Goal: Task Accomplishment & Management: Manage account settings

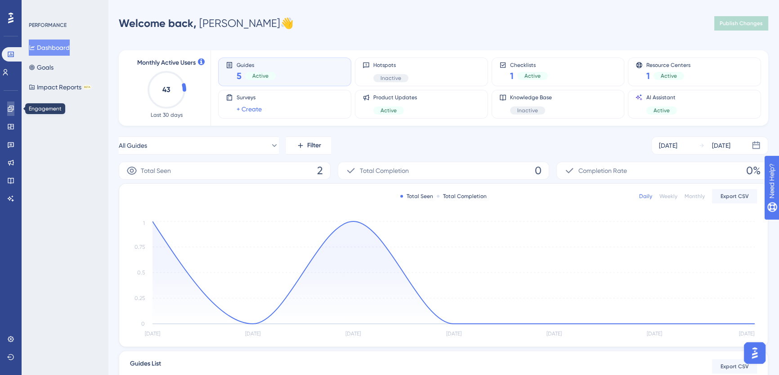
click at [9, 108] on icon at bounding box center [10, 108] width 7 height 7
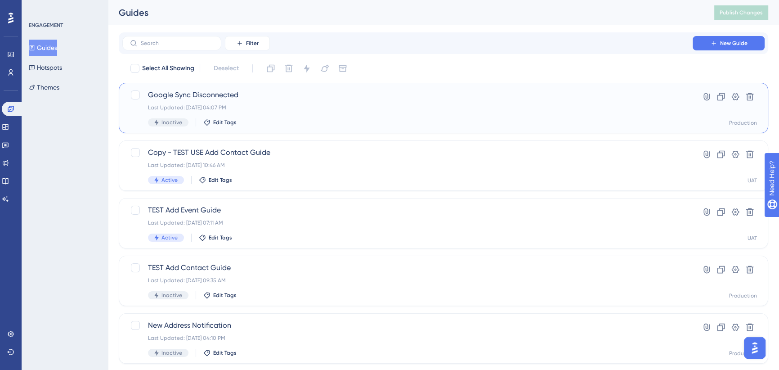
click at [239, 94] on span "Google Sync Disconnected" at bounding box center [407, 94] width 519 height 11
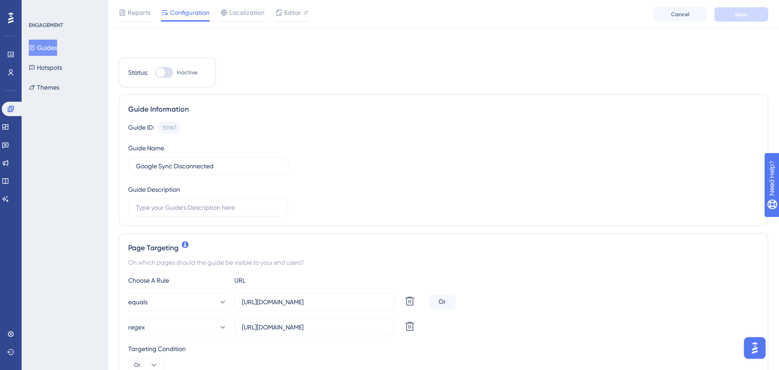
scroll to position [122, 0]
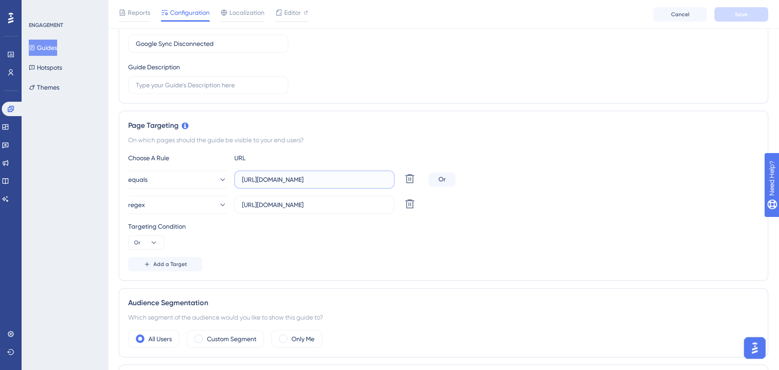
click at [352, 177] on input "[URL][DOMAIN_NAME]" at bounding box center [314, 179] width 145 height 10
paste input "[DOMAIN_NAME][URL]"
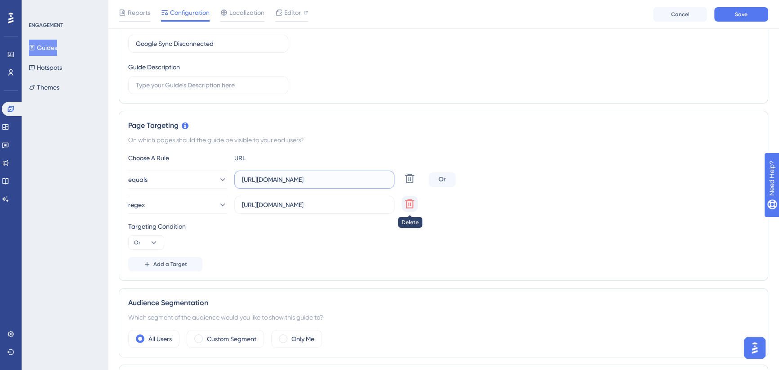
type input "[URL][DOMAIN_NAME]"
click at [409, 205] on icon at bounding box center [409, 203] width 11 height 11
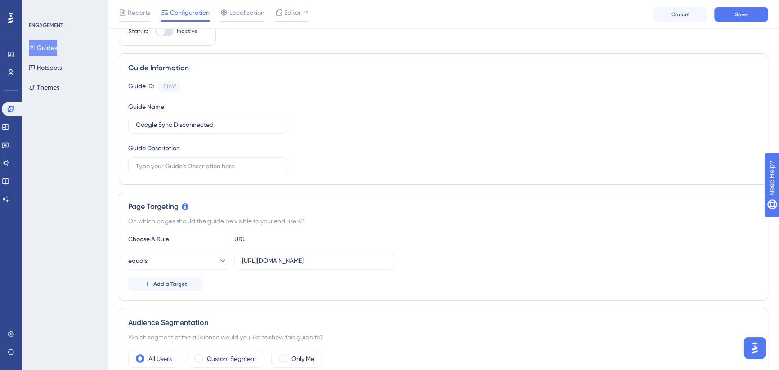
scroll to position [0, 0]
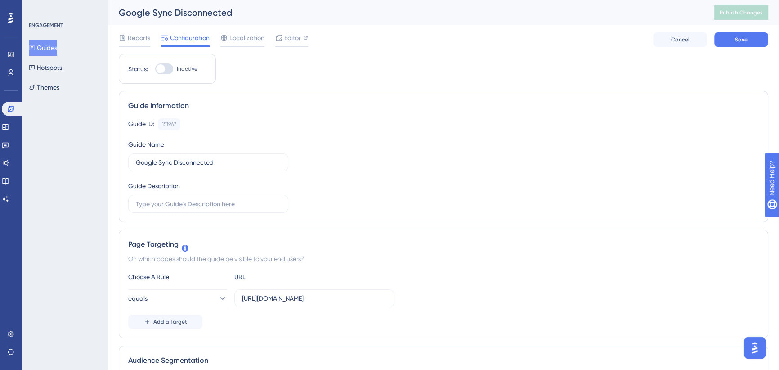
click at [164, 66] on div at bounding box center [160, 68] width 9 height 9
click at [155, 69] on input "Inactive" at bounding box center [155, 69] width 0 height 0
click at [165, 67] on div at bounding box center [167, 68] width 9 height 9
click at [155, 69] on input "Active" at bounding box center [155, 69] width 0 height 0
checkbox input "false"
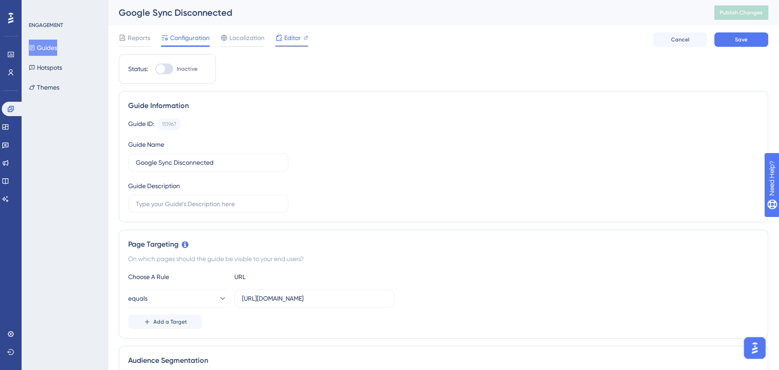
click at [290, 38] on span "Editor" at bounding box center [292, 37] width 17 height 11
click at [754, 36] on button "Save" at bounding box center [741, 39] width 54 height 14
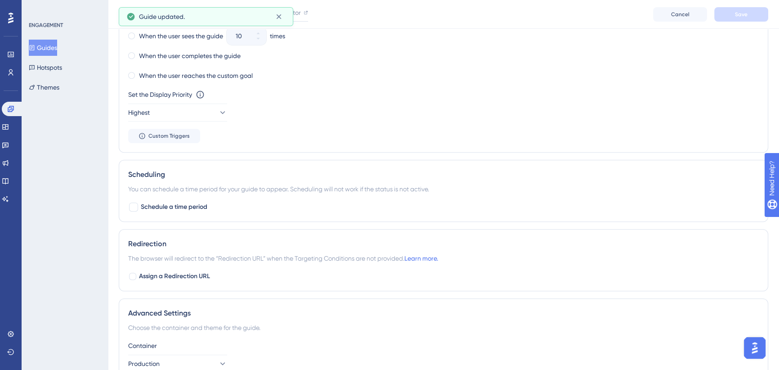
scroll to position [620, 0]
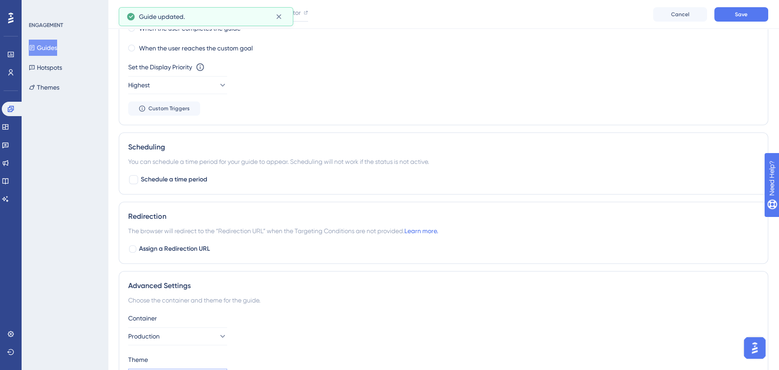
click at [204, 368] on button "Default Theme" at bounding box center [177, 377] width 99 height 18
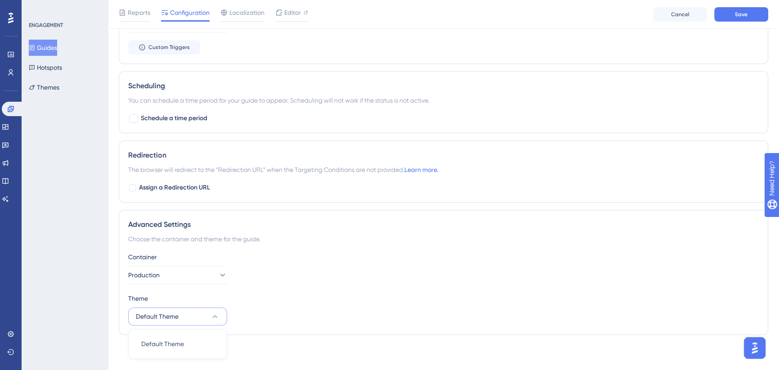
click at [203, 318] on button "Default Theme" at bounding box center [177, 316] width 99 height 18
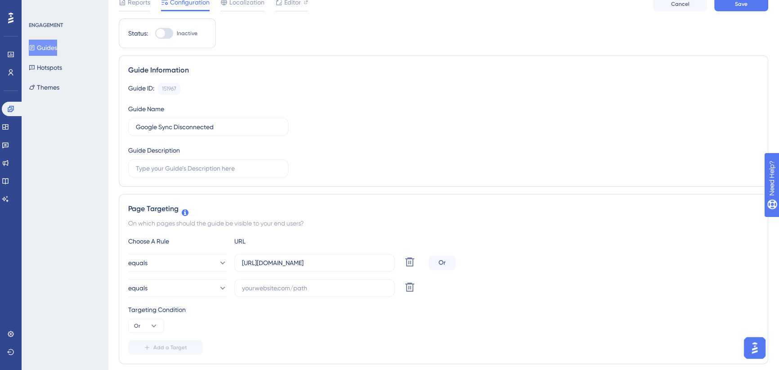
scroll to position [0, 0]
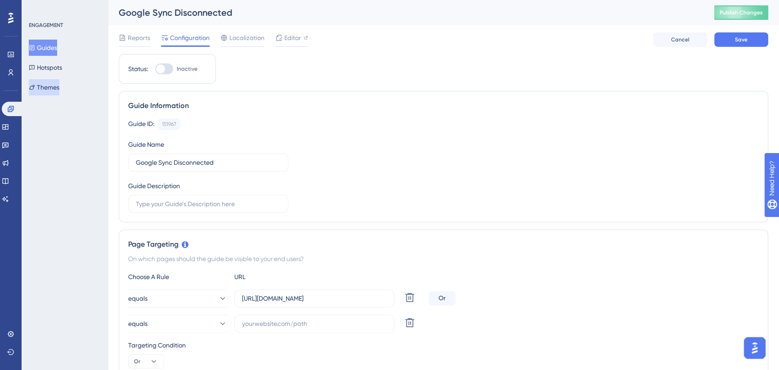
click at [54, 82] on button "Themes" at bounding box center [44, 87] width 31 height 16
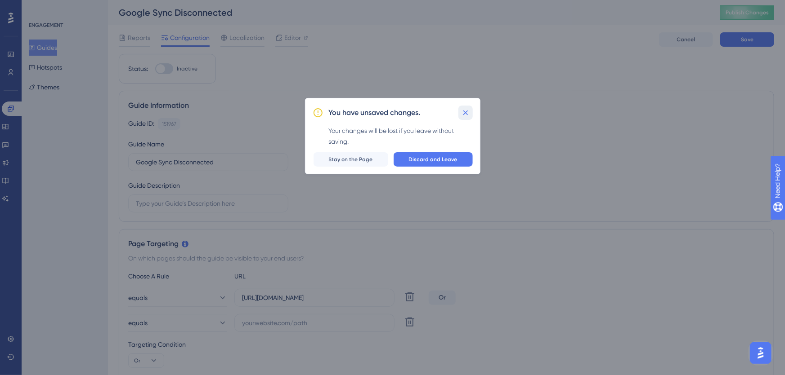
click at [467, 113] on icon at bounding box center [465, 112] width 9 height 9
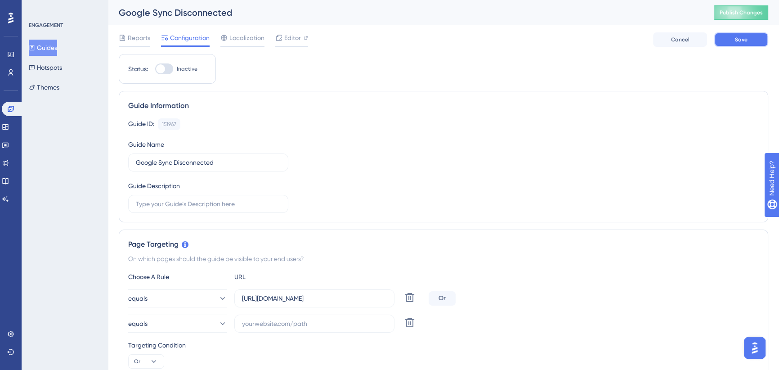
click at [726, 38] on button "Save" at bounding box center [741, 39] width 54 height 14
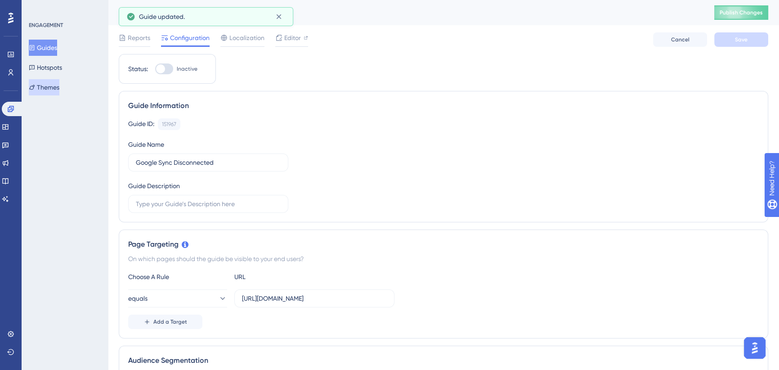
click at [52, 89] on button "Themes" at bounding box center [44, 87] width 31 height 16
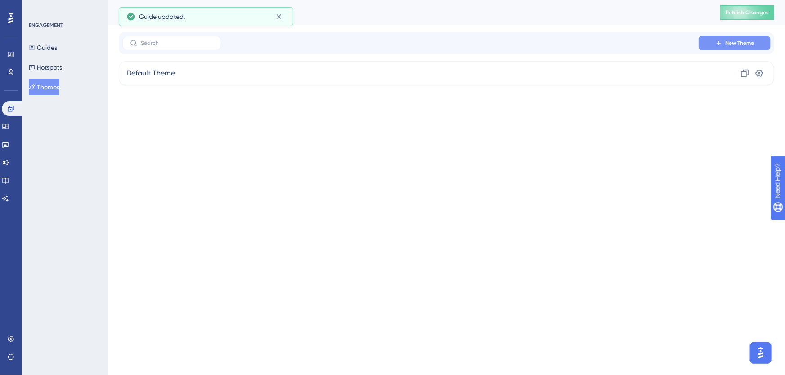
click at [731, 43] on span "New Theme" at bounding box center [739, 43] width 29 height 7
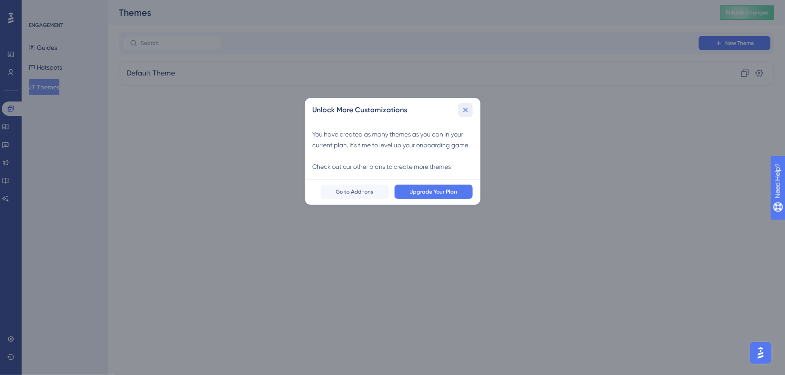
click at [465, 107] on icon at bounding box center [465, 110] width 9 height 9
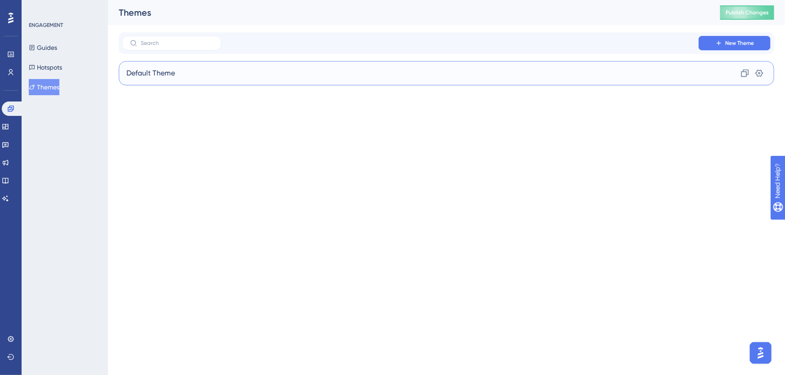
click at [188, 73] on div "Default Theme Clone Settings" at bounding box center [446, 73] width 655 height 24
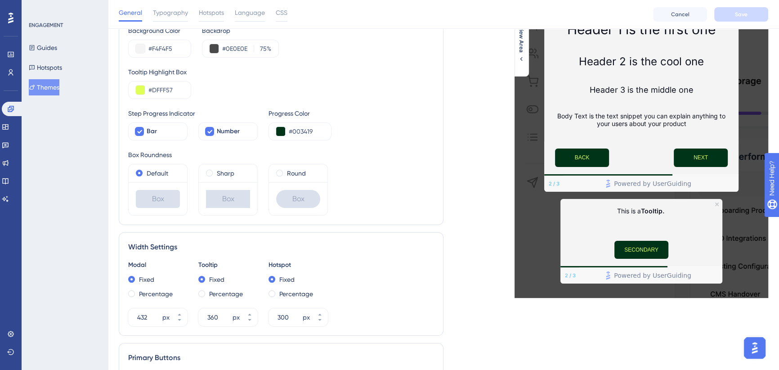
scroll to position [81, 0]
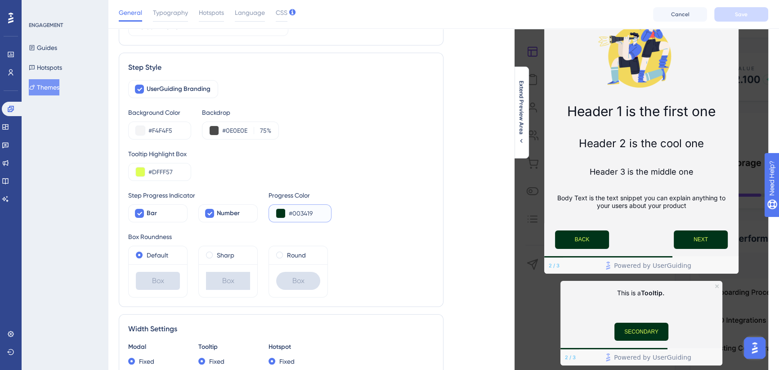
click at [302, 211] on input "#003419" at bounding box center [306, 213] width 35 height 11
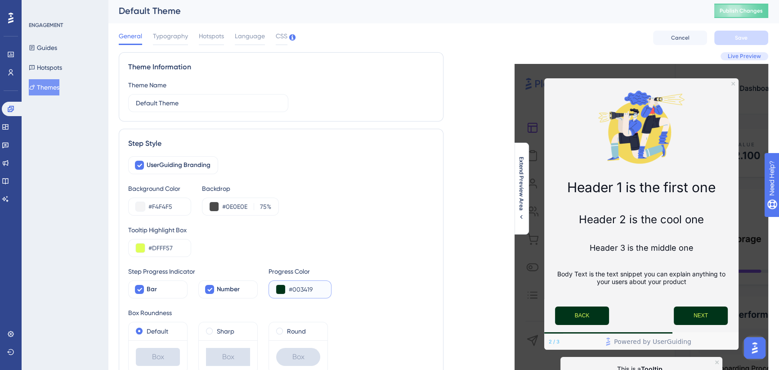
scroll to position [0, 0]
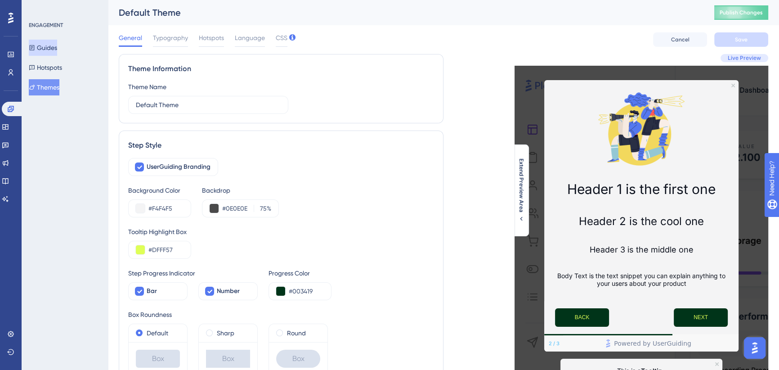
click at [50, 47] on button "Guides" at bounding box center [43, 48] width 28 height 16
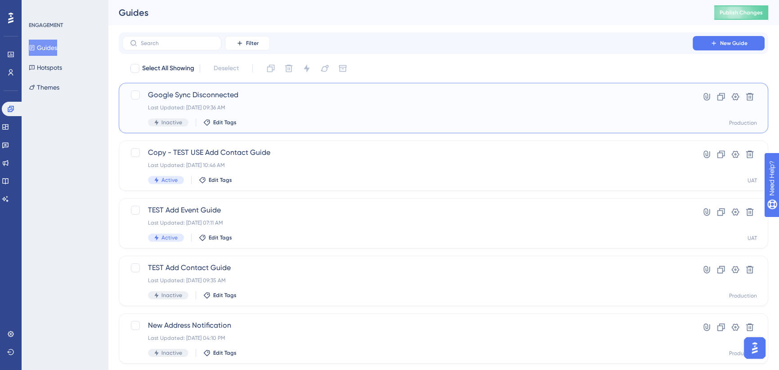
click at [299, 94] on span "Google Sync Disconnected" at bounding box center [407, 94] width 519 height 11
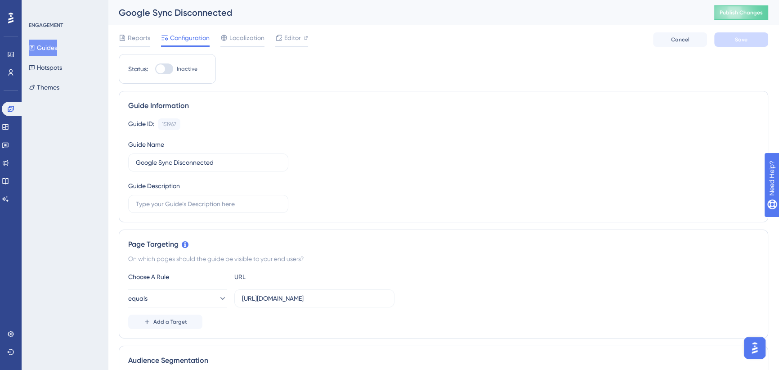
click at [162, 67] on div at bounding box center [160, 68] width 9 height 9
click at [155, 69] on input "Inactive" at bounding box center [155, 69] width 0 height 0
checkbox input "true"
click at [736, 40] on span "Save" at bounding box center [741, 39] width 13 height 7
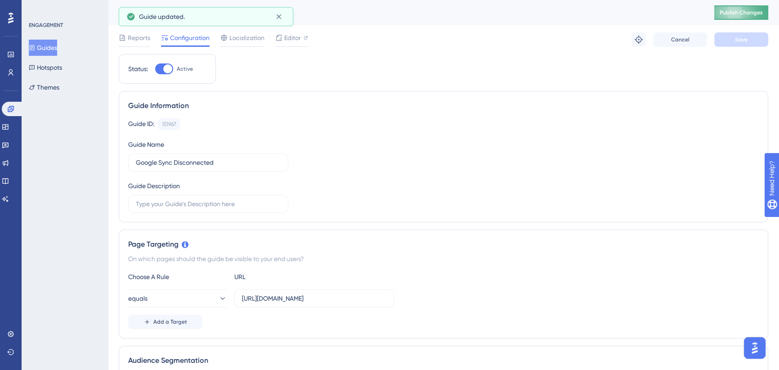
click at [739, 13] on span "Publish Changes" at bounding box center [740, 12] width 43 height 7
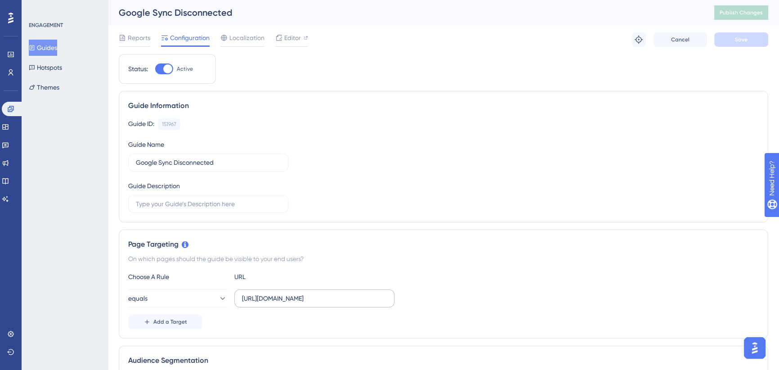
click at [340, 291] on label "[URL][DOMAIN_NAME]" at bounding box center [314, 298] width 160 height 18
click at [340, 293] on input "[URL][DOMAIN_NAME]" at bounding box center [314, 298] width 145 height 10
click at [340, 291] on label "[URL][DOMAIN_NAME]" at bounding box center [314, 298] width 160 height 18
click at [340, 293] on input "[URL][DOMAIN_NAME]" at bounding box center [314, 298] width 145 height 10
click at [340, 291] on label "[URL][DOMAIN_NAME]" at bounding box center [314, 298] width 160 height 18
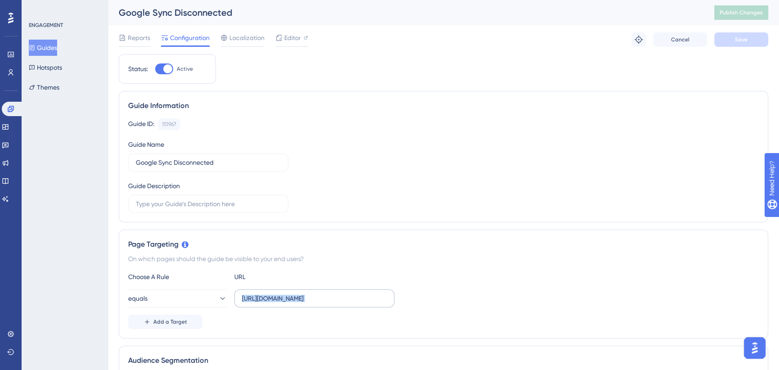
click at [340, 293] on input "[URL][DOMAIN_NAME]" at bounding box center [314, 298] width 145 height 10
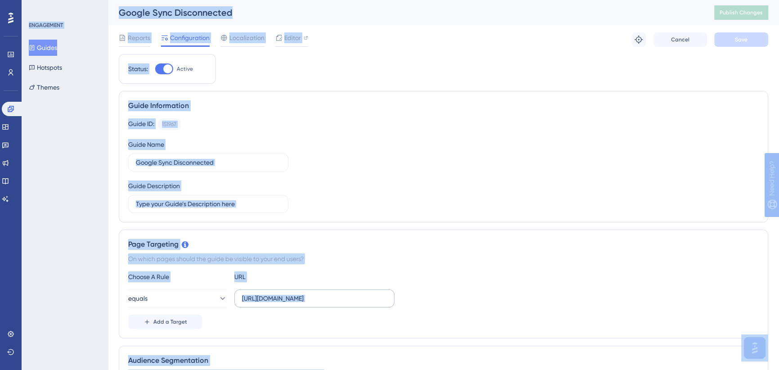
click at [342, 291] on label "[URL][DOMAIN_NAME]" at bounding box center [314, 298] width 160 height 18
click at [342, 293] on input "[URL][DOMAIN_NAME]" at bounding box center [314, 298] width 145 height 10
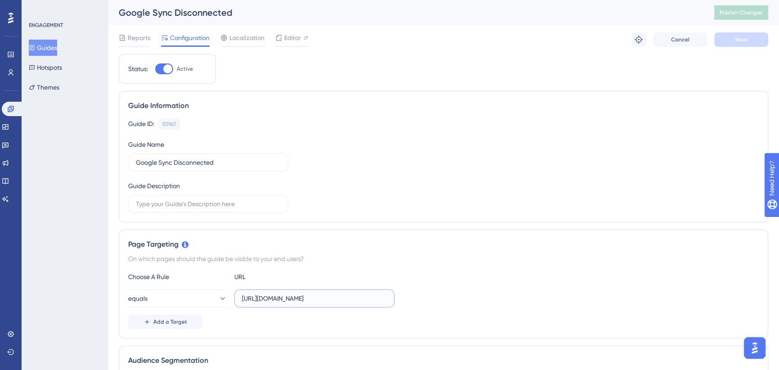
scroll to position [0, 7]
click at [342, 291] on label "[URL][DOMAIN_NAME]" at bounding box center [314, 298] width 160 height 18
click at [342, 293] on input "[URL][DOMAIN_NAME]" at bounding box center [314, 298] width 145 height 10
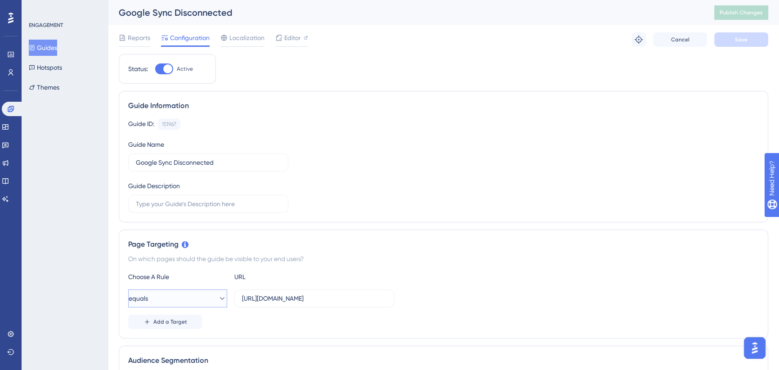
click at [165, 298] on button "equals" at bounding box center [177, 298] width 99 height 18
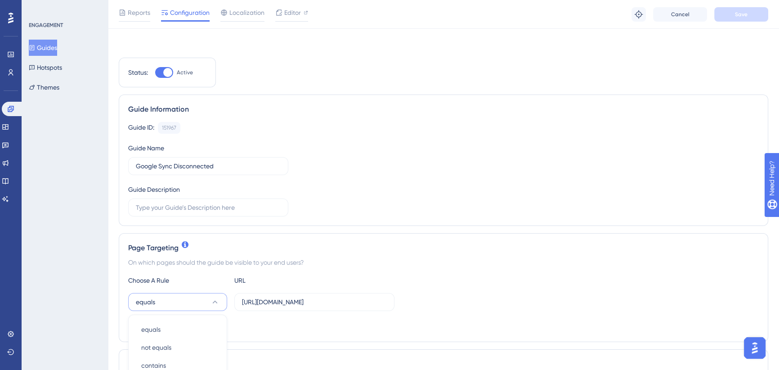
scroll to position [198, 0]
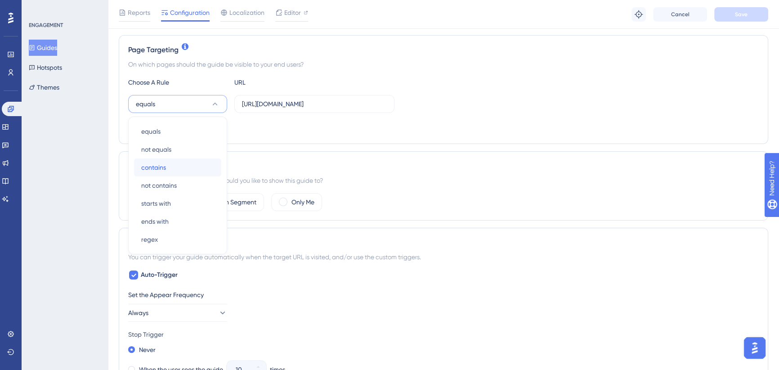
click at [175, 161] on div "contains contains" at bounding box center [177, 167] width 73 height 18
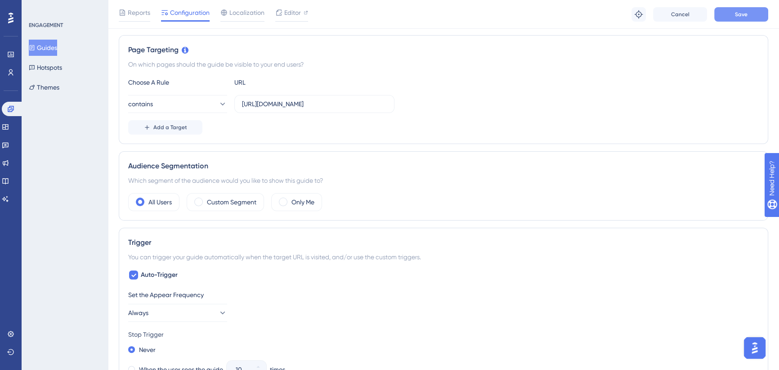
click at [754, 20] on button "Save" at bounding box center [741, 14] width 54 height 14
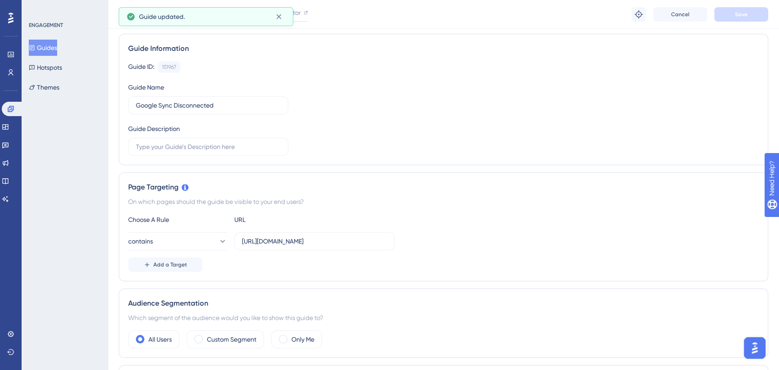
scroll to position [0, 0]
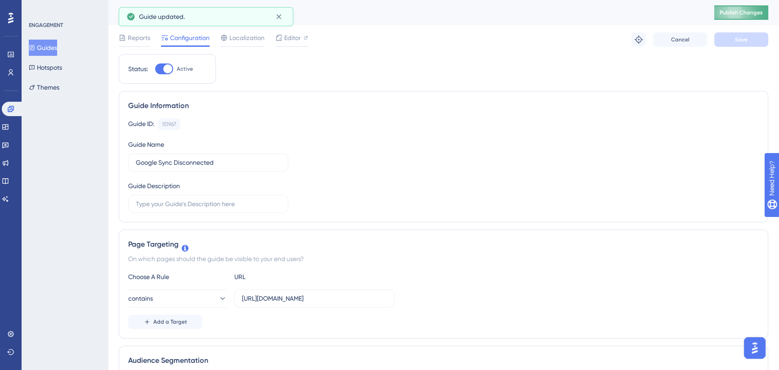
click at [749, 12] on span "Publish Changes" at bounding box center [740, 12] width 43 height 7
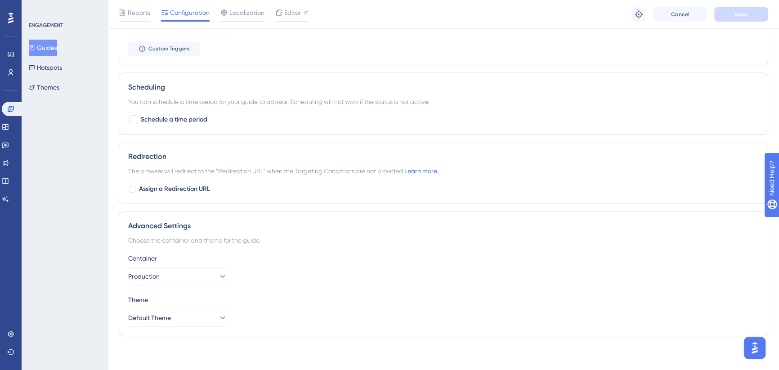
scroll to position [620, 0]
click at [196, 279] on button "Production" at bounding box center [177, 275] width 99 height 18
click at [166, 317] on div "UAT UAT" at bounding box center [177, 320] width 73 height 18
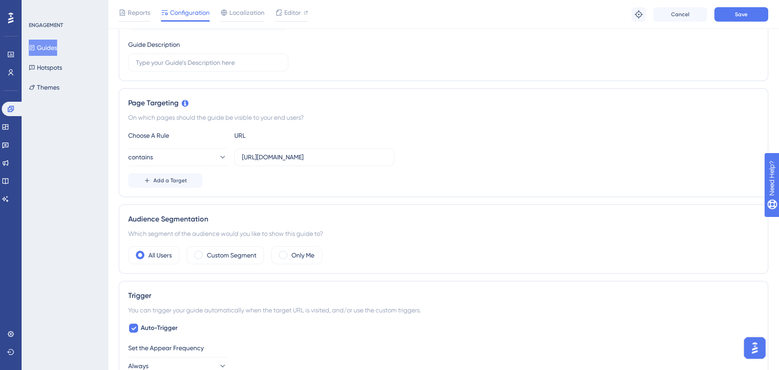
scroll to position [6, 0]
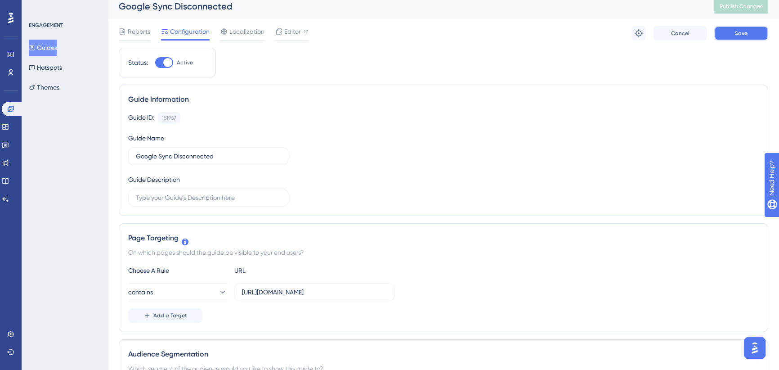
click at [741, 31] on span "Save" at bounding box center [741, 33] width 13 height 7
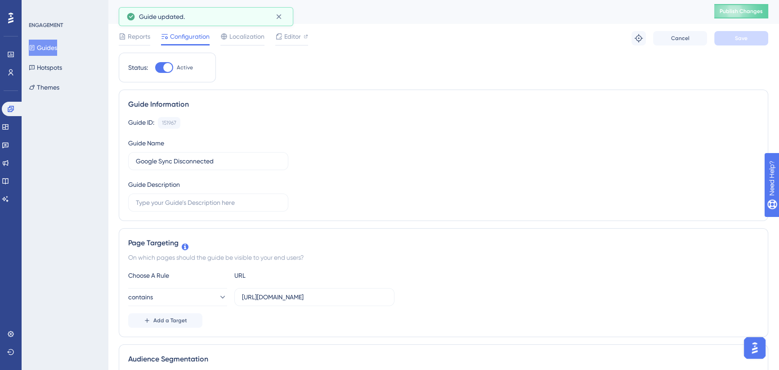
scroll to position [0, 0]
click at [759, 10] on span "Publish Changes" at bounding box center [740, 12] width 43 height 7
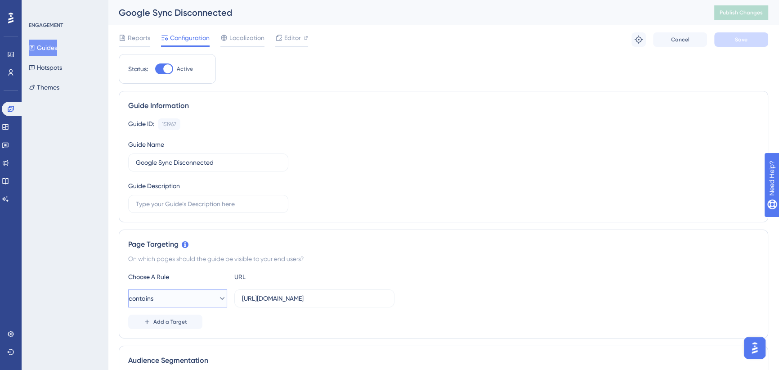
click at [191, 298] on button "contains" at bounding box center [177, 298] width 99 height 18
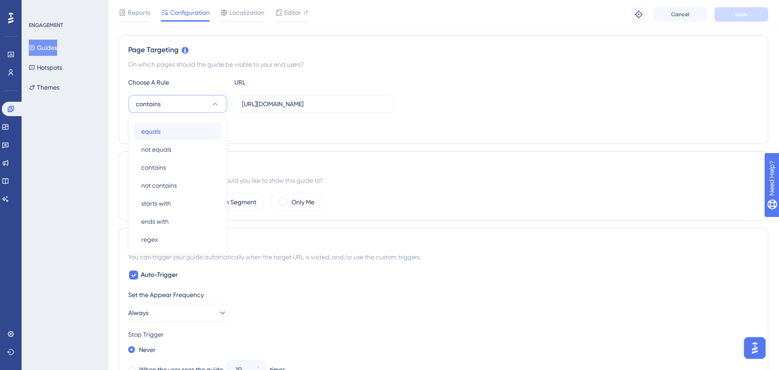
click at [172, 134] on div "equals equals" at bounding box center [177, 131] width 73 height 18
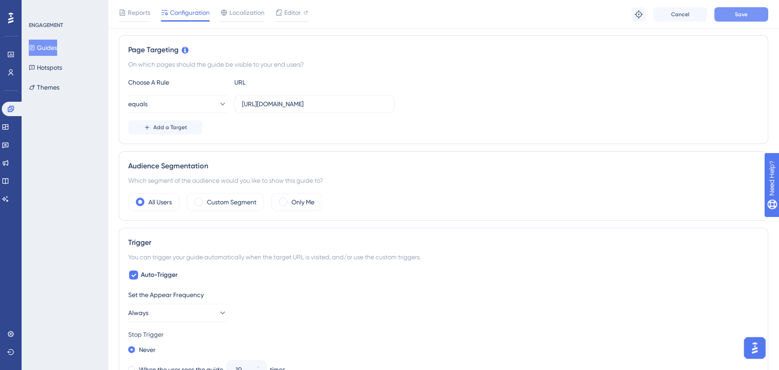
click at [743, 8] on button "Save" at bounding box center [741, 14] width 54 height 14
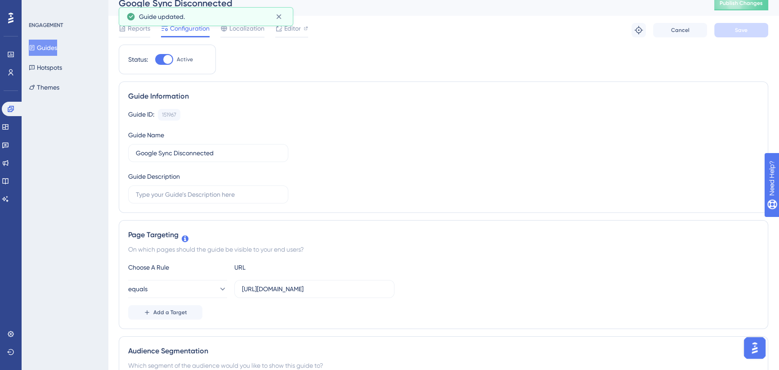
scroll to position [0, 0]
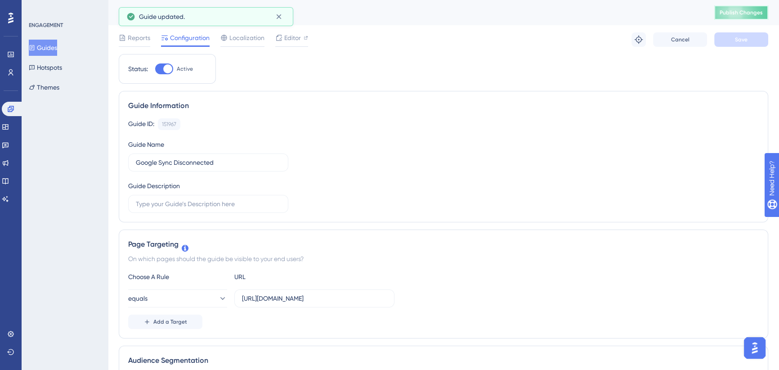
click at [742, 15] on span "Publish Changes" at bounding box center [740, 12] width 43 height 7
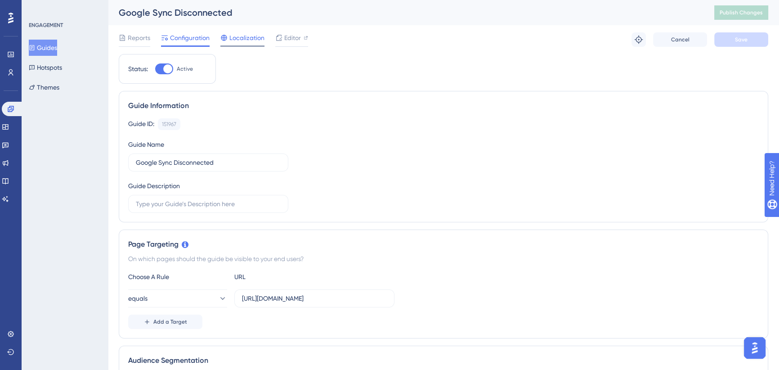
click at [235, 40] on span "Localization" at bounding box center [246, 37] width 35 height 11
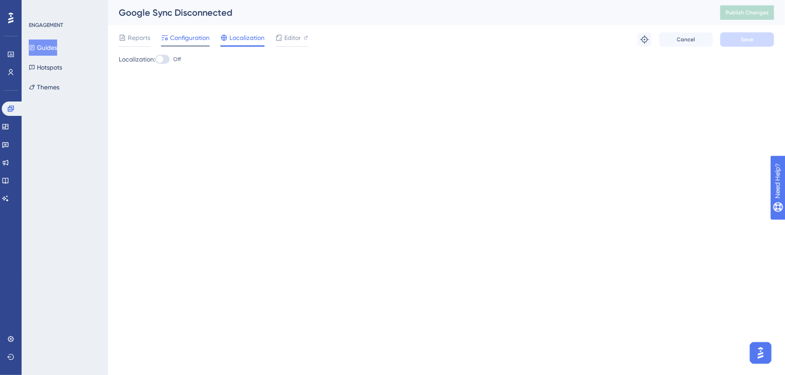
click at [197, 38] on span "Configuration" at bounding box center [190, 37] width 40 height 11
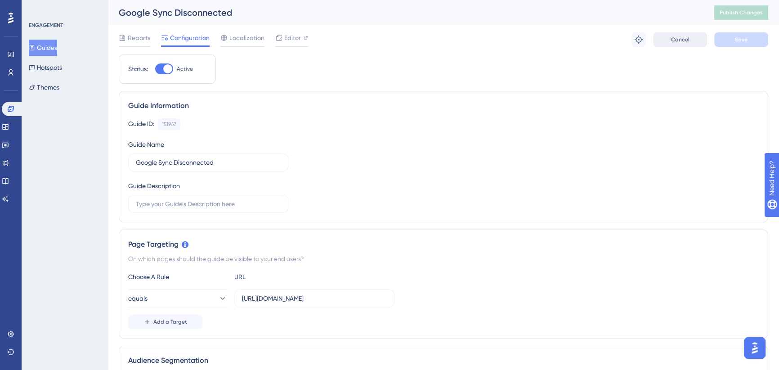
click at [681, 38] on span "Cancel" at bounding box center [680, 39] width 18 height 7
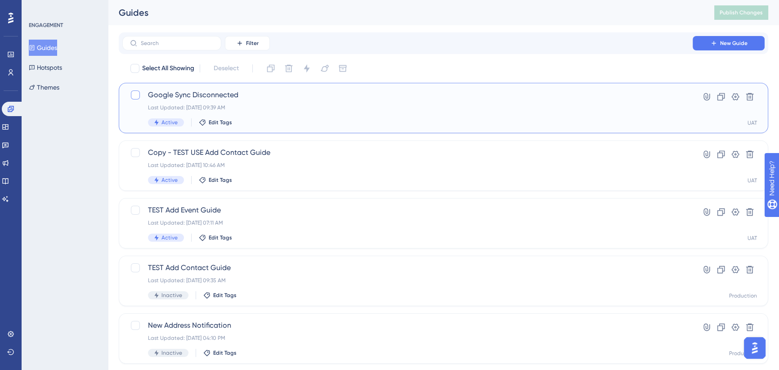
click at [135, 96] on div at bounding box center [135, 94] width 9 height 9
checkbox input "true"
click at [752, 97] on icon at bounding box center [749, 96] width 9 height 9
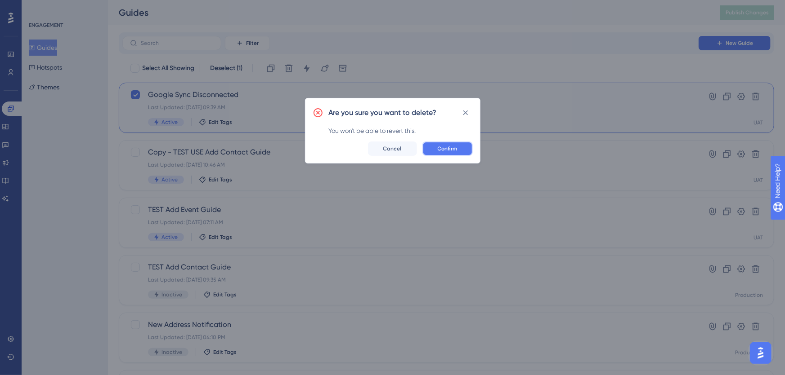
click at [445, 150] on span "Confirm" at bounding box center [448, 148] width 20 height 7
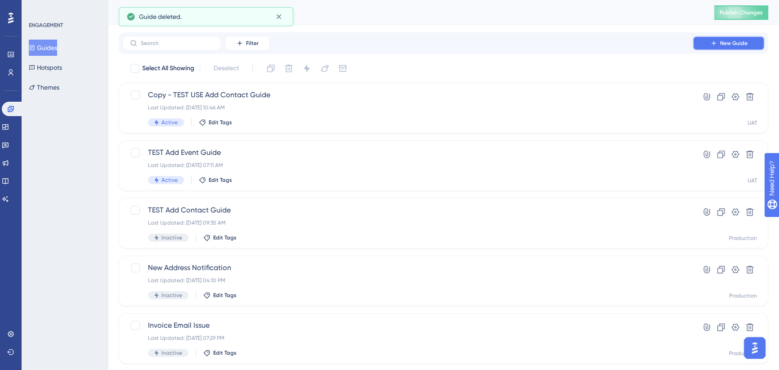
click at [716, 45] on icon at bounding box center [713, 43] width 7 height 7
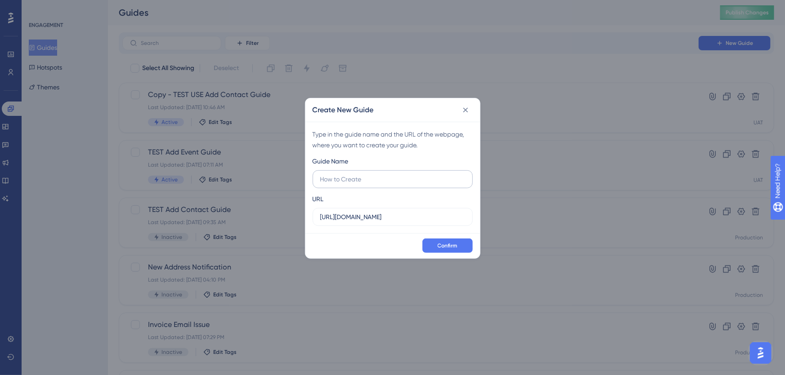
click at [347, 182] on input "text" at bounding box center [392, 179] width 145 height 10
click at [376, 216] on input "[URL][DOMAIN_NAME]" at bounding box center [392, 217] width 145 height 10
click at [375, 215] on input "[URL][DOMAIN_NAME]" at bounding box center [392, 217] width 145 height 10
paste input "[DOMAIN_NAME][URL]"
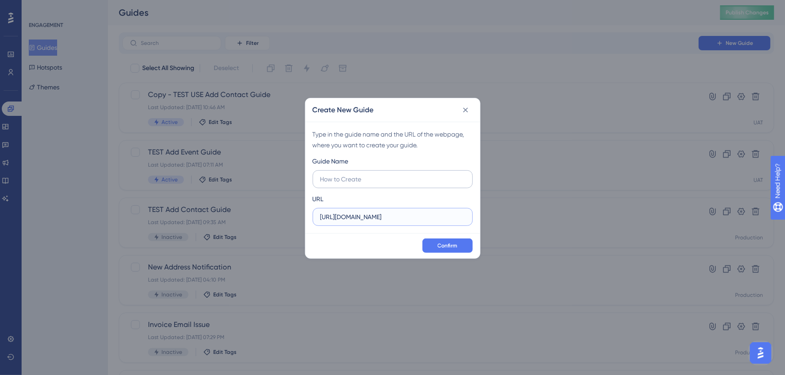
scroll to position [0, 7]
type input "[URL][DOMAIN_NAME]"
click at [354, 177] on input "text" at bounding box center [392, 179] width 145 height 10
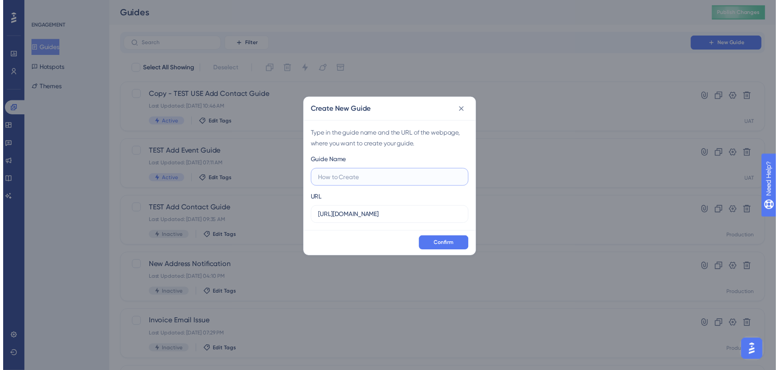
scroll to position [0, 0]
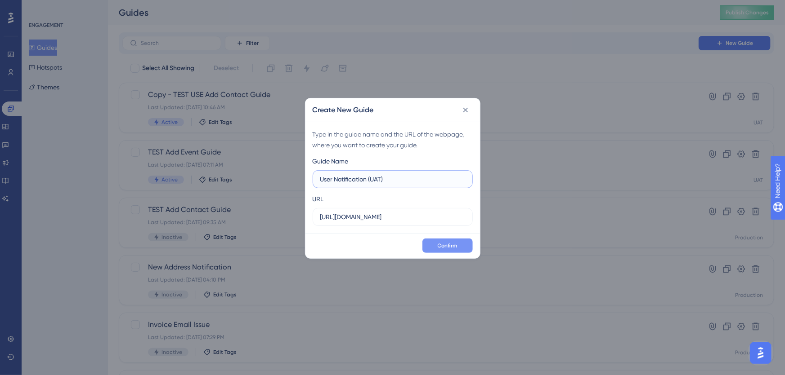
type input "User Notification (UAT)"
click at [450, 242] on span "Confirm" at bounding box center [448, 245] width 20 height 7
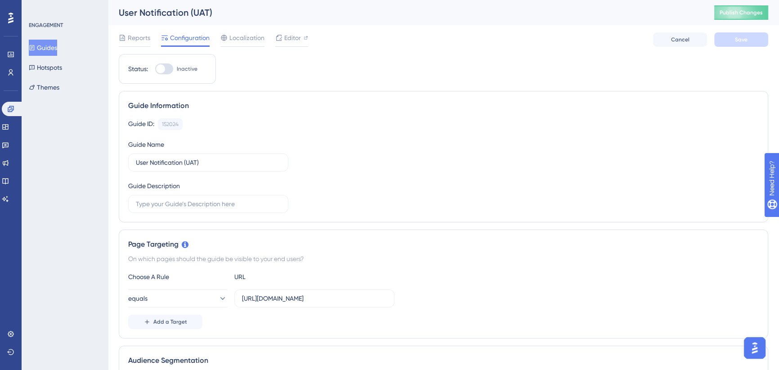
click at [51, 47] on button "Guides" at bounding box center [43, 48] width 28 height 16
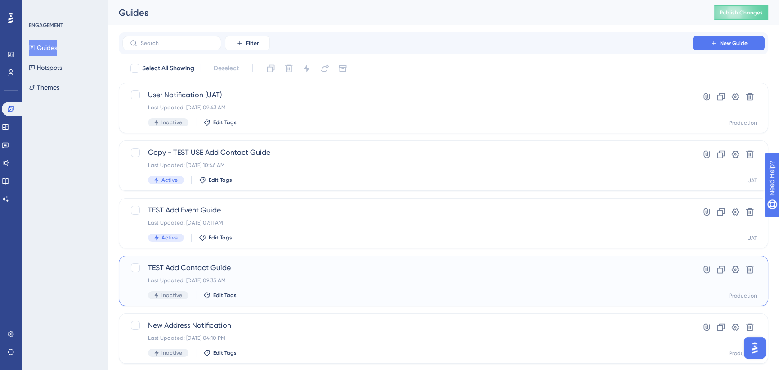
click at [260, 267] on span "TEST Add Contact Guide" at bounding box center [407, 267] width 519 height 11
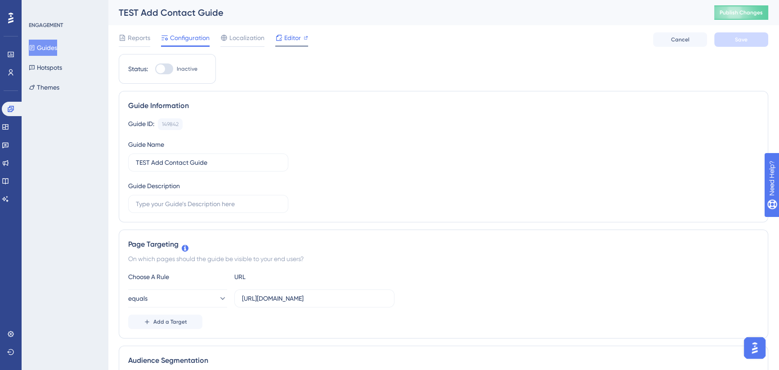
click at [291, 36] on span "Editor" at bounding box center [292, 37] width 17 height 11
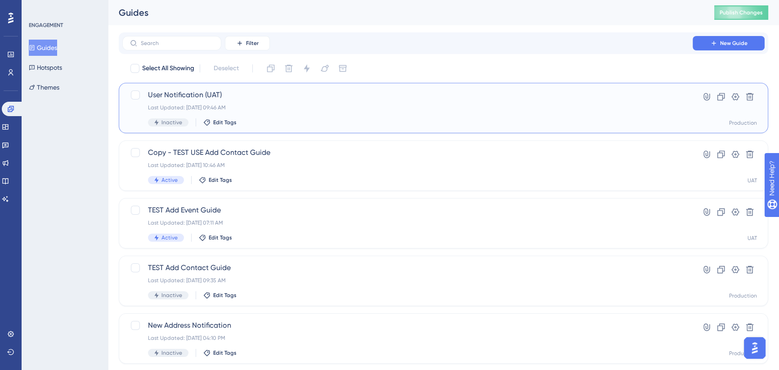
click at [298, 93] on span "User Notification (UAT)" at bounding box center [407, 94] width 519 height 11
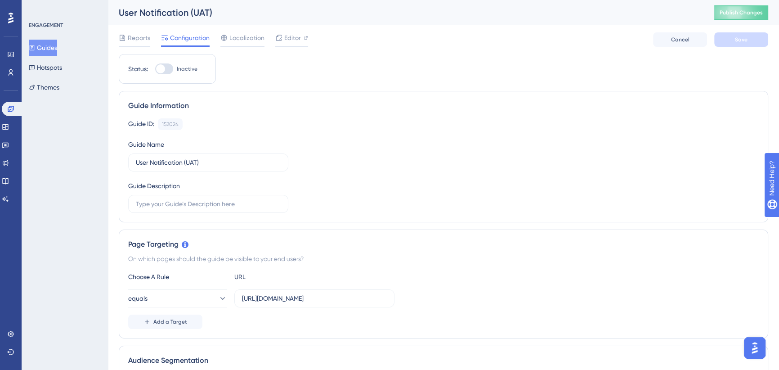
click at [163, 68] on div at bounding box center [160, 68] width 9 height 9
click at [155, 69] on input "Inactive" at bounding box center [155, 69] width 0 height 0
checkbox input "true"
click at [747, 40] on button "Save" at bounding box center [741, 39] width 54 height 14
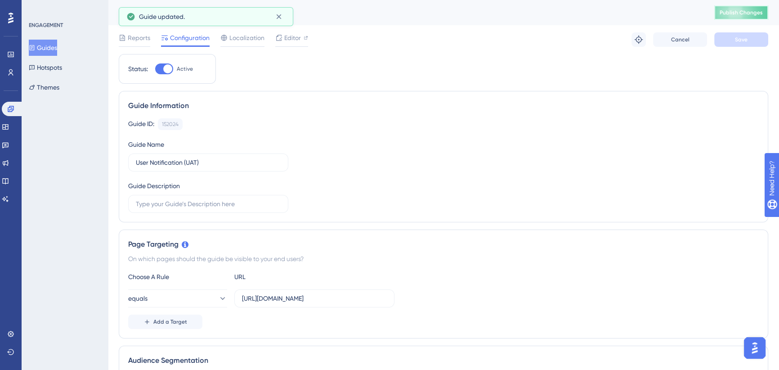
click at [746, 12] on span "Publish Changes" at bounding box center [740, 12] width 43 height 7
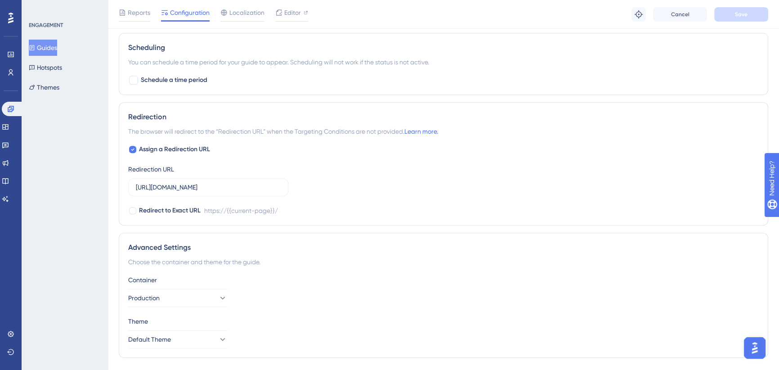
scroll to position [587, 0]
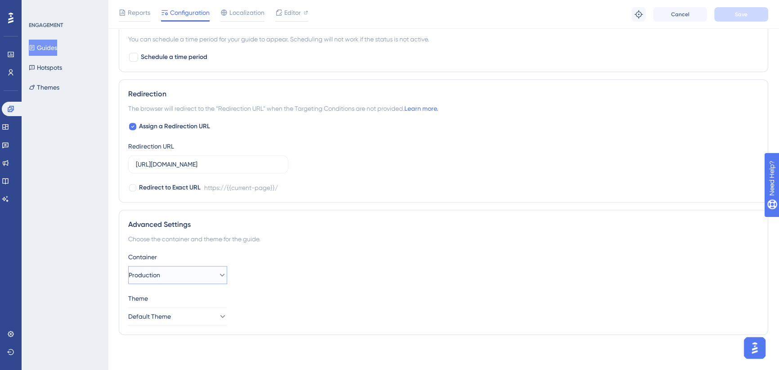
click at [192, 274] on button "Production" at bounding box center [177, 275] width 99 height 18
click at [163, 318] on div "UAT UAT" at bounding box center [177, 320] width 73 height 18
click at [747, 11] on button "Save" at bounding box center [741, 14] width 54 height 14
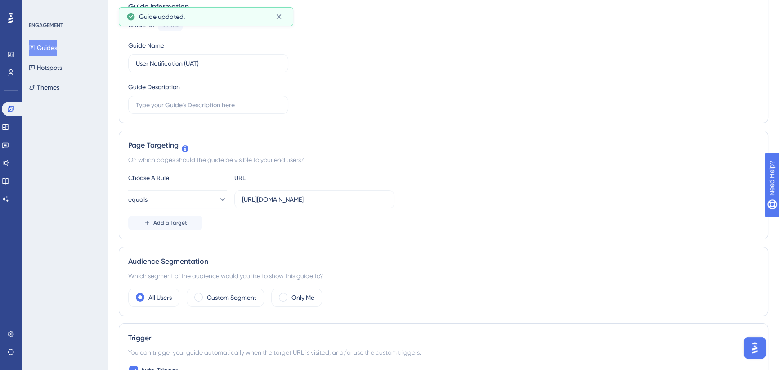
scroll to position [0, 0]
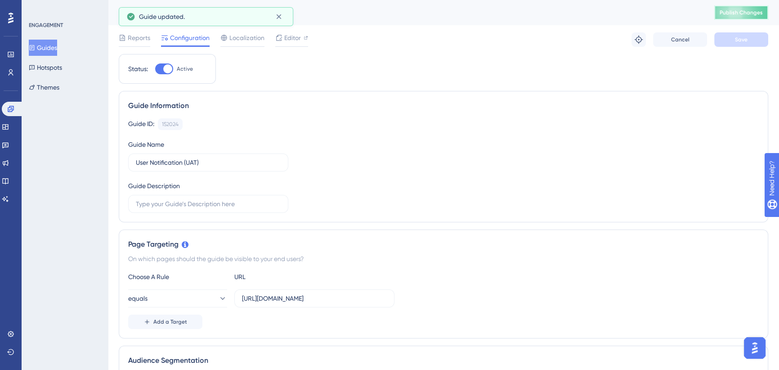
click at [743, 18] on button "Publish Changes" at bounding box center [741, 12] width 54 height 14
click at [744, 14] on icon at bounding box center [741, 12] width 11 height 11
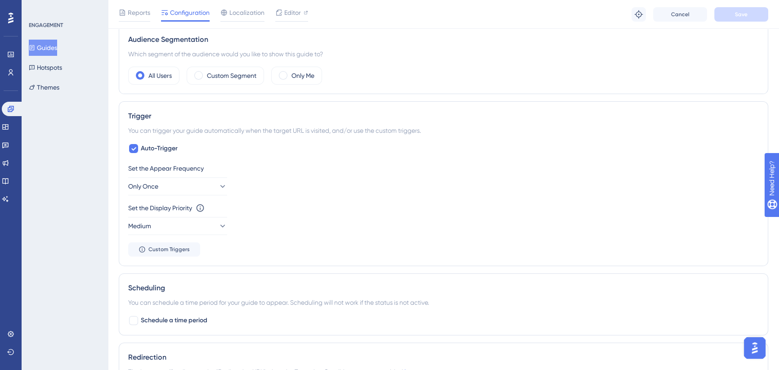
scroll to position [327, 0]
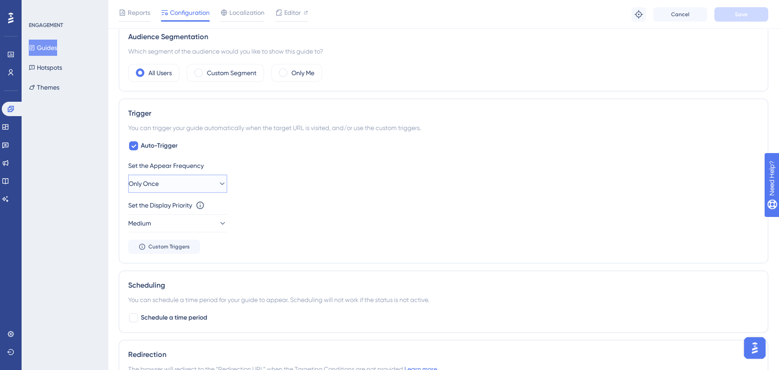
click at [218, 179] on icon at bounding box center [222, 183] width 9 height 9
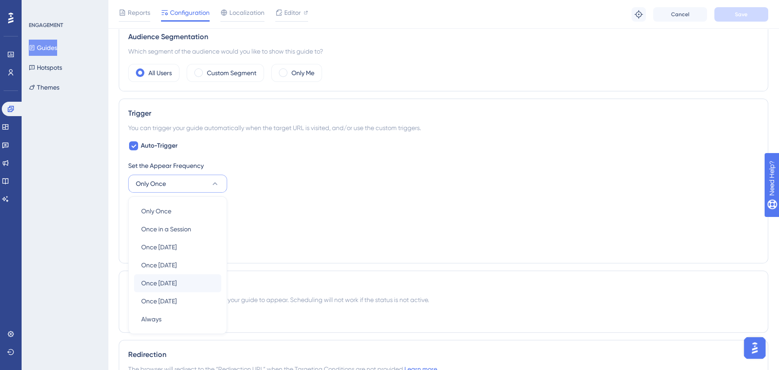
scroll to position [405, 0]
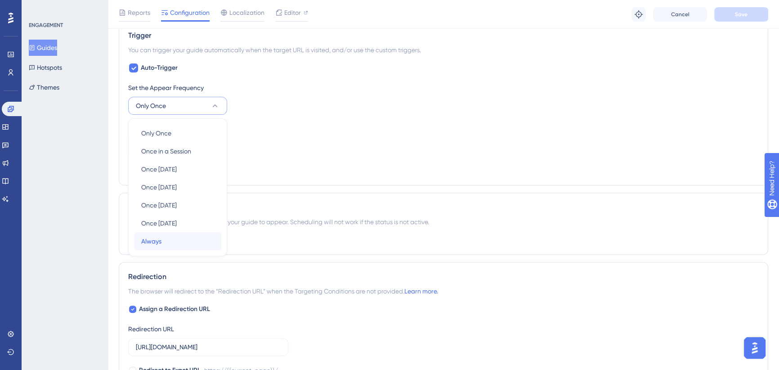
click at [183, 235] on div "Always Always" at bounding box center [177, 241] width 73 height 18
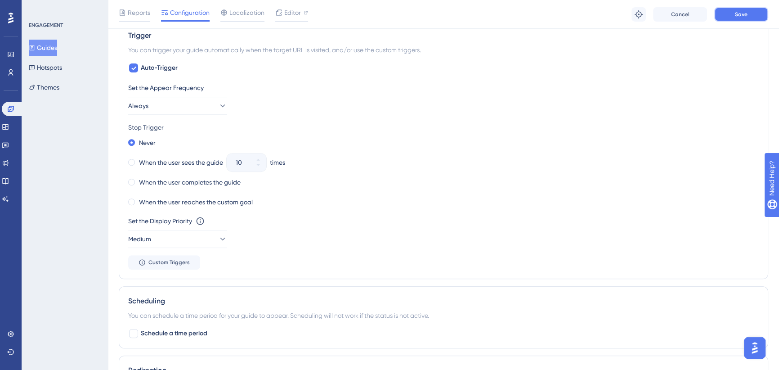
click at [752, 13] on button "Save" at bounding box center [741, 14] width 54 height 14
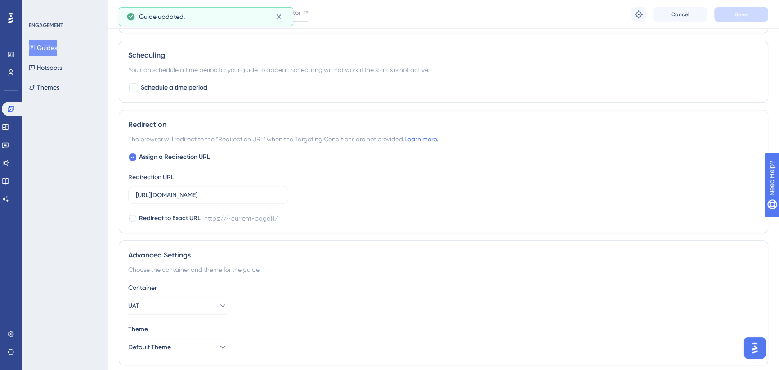
scroll to position [681, 0]
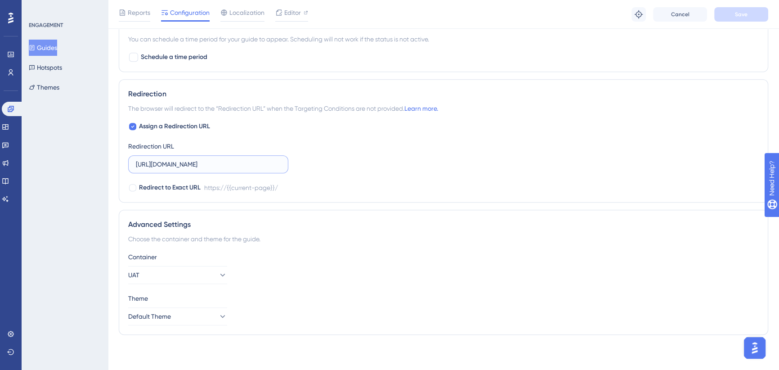
click at [244, 161] on input "[URL][DOMAIN_NAME]" at bounding box center [208, 164] width 145 height 10
drag, startPoint x: 216, startPoint y: 164, endPoint x: 314, endPoint y: 164, distance: 98.0
click at [314, 164] on div "Assign a Redirection URL Redirection URL [URL][DOMAIN_NAME] Redirect to Exact U…" at bounding box center [443, 157] width 630 height 72
click at [366, 156] on div "Assign a Redirection URL Redirection URL [URL][DOMAIN_NAME] Redirect to Exact U…" at bounding box center [443, 157] width 630 height 72
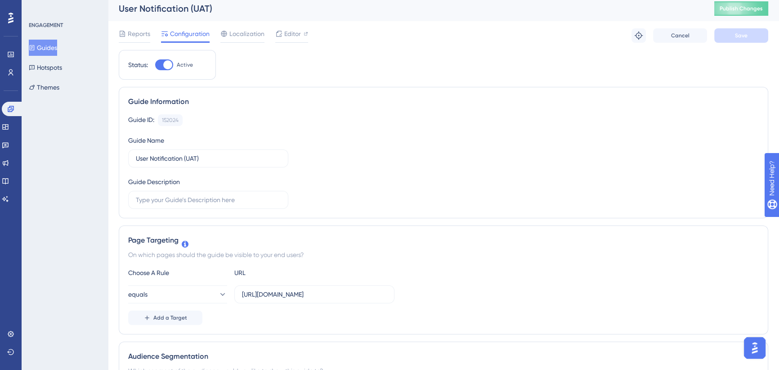
scroll to position [0, 0]
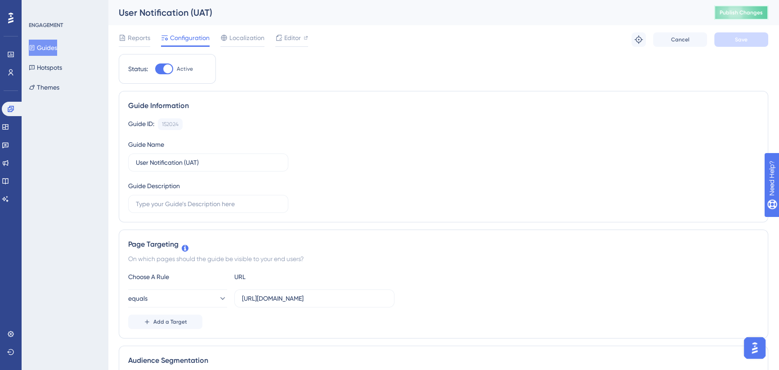
click at [755, 12] on span "Publish Changes" at bounding box center [740, 12] width 43 height 7
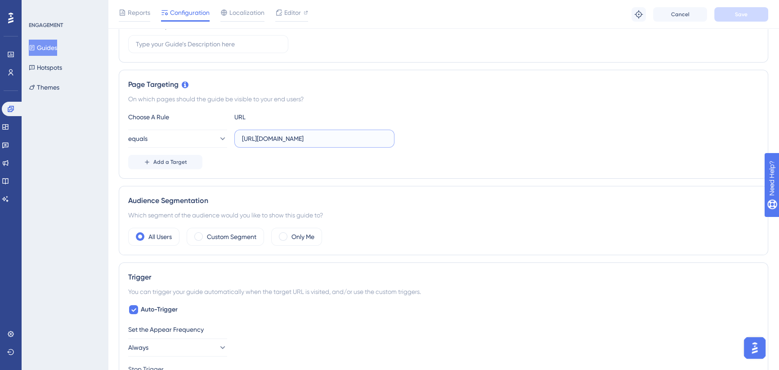
scroll to position [0, 7]
drag, startPoint x: 323, startPoint y: 141, endPoint x: 422, endPoint y: 146, distance: 99.0
click at [422, 146] on div "equals [URL][DOMAIN_NAME]" at bounding box center [443, 139] width 630 height 18
click at [341, 147] on label "[URL][DOMAIN_NAME]" at bounding box center [314, 139] width 160 height 18
click at [341, 143] on input "[URL][DOMAIN_NAME]" at bounding box center [314, 139] width 145 height 10
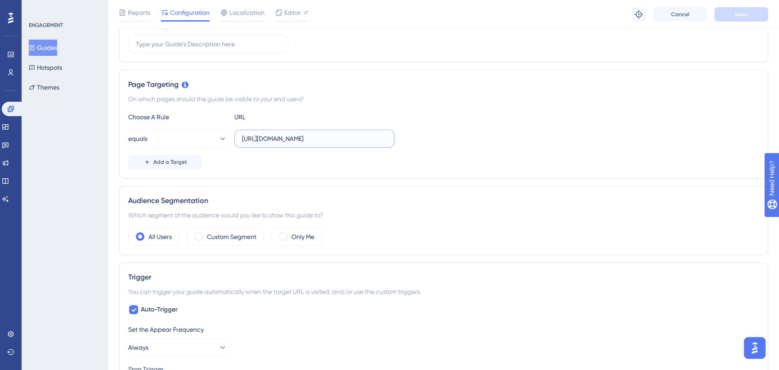
scroll to position [0, 0]
click at [339, 139] on input "[URL][DOMAIN_NAME]" at bounding box center [314, 139] width 145 height 10
click at [465, 125] on div "Choose A Rule URL equals [URL][DOMAIN_NAME] Add a Target" at bounding box center [443, 141] width 630 height 58
click at [198, 137] on button "equals" at bounding box center [177, 139] width 99 height 18
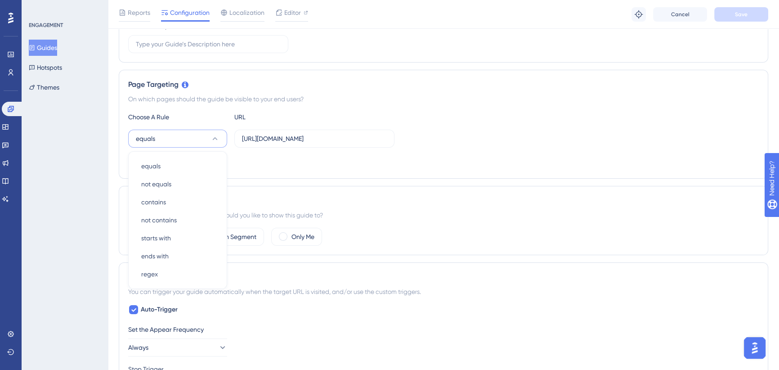
scroll to position [198, 0]
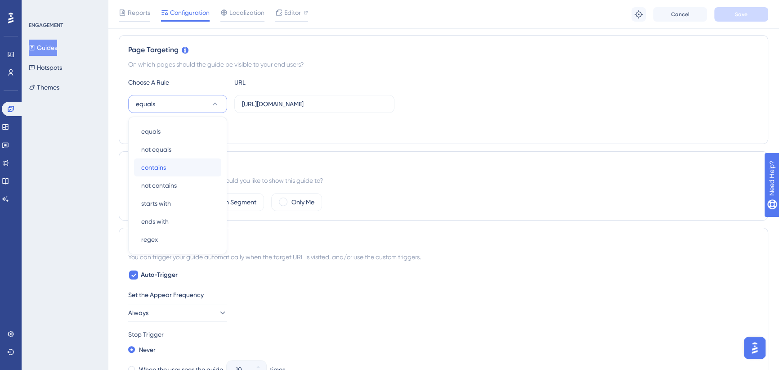
click at [175, 162] on div "contains contains" at bounding box center [177, 167] width 73 height 18
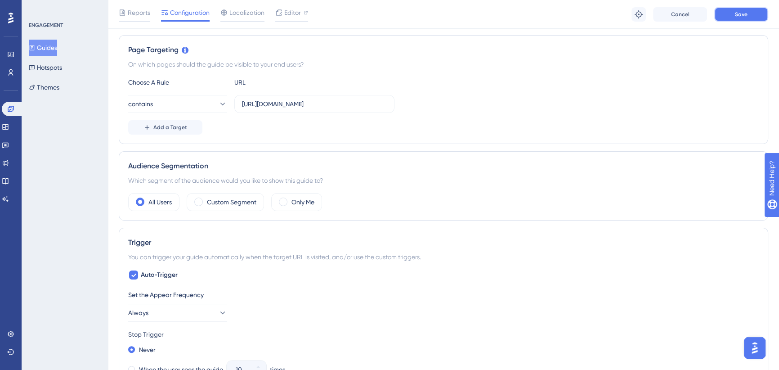
click at [733, 16] on button "Save" at bounding box center [741, 14] width 54 height 14
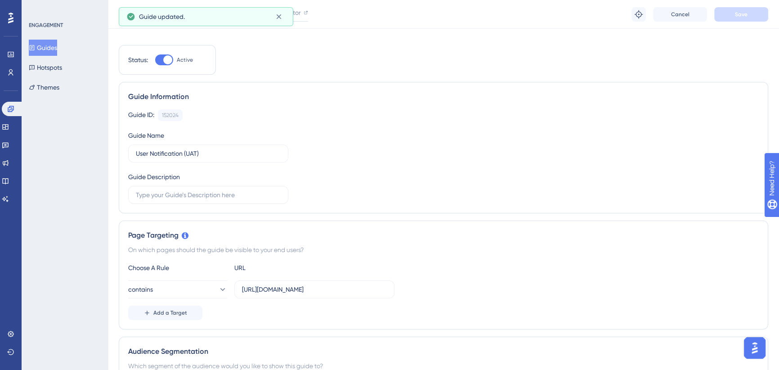
scroll to position [0, 0]
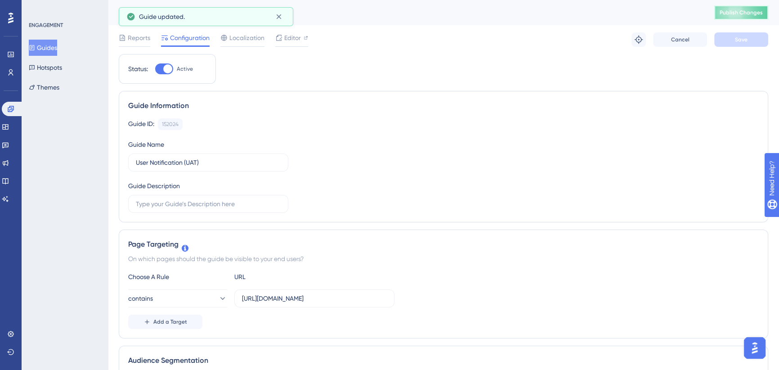
click at [742, 11] on span "Publish Changes" at bounding box center [740, 12] width 43 height 7
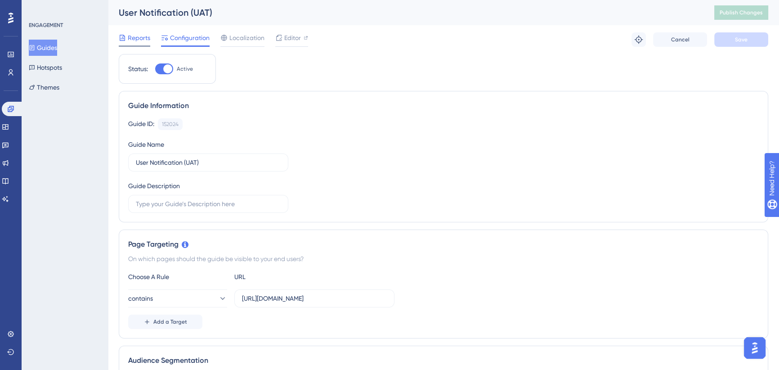
click at [132, 36] on span "Reports" at bounding box center [139, 37] width 22 height 11
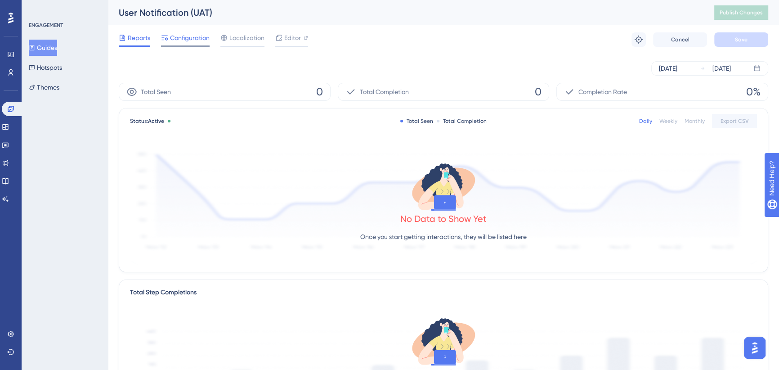
click at [202, 36] on span "Configuration" at bounding box center [190, 37] width 40 height 11
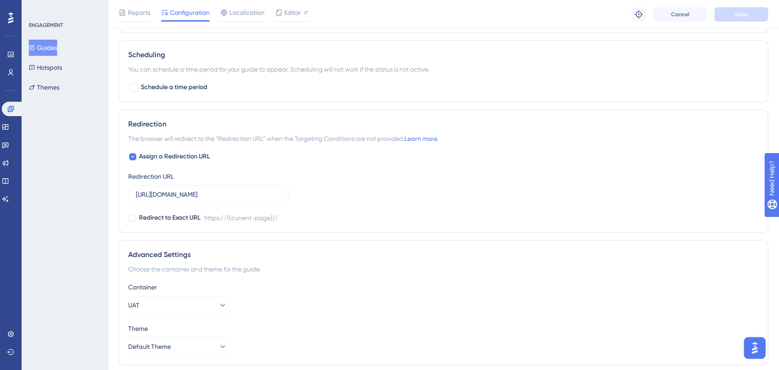
scroll to position [654, 0]
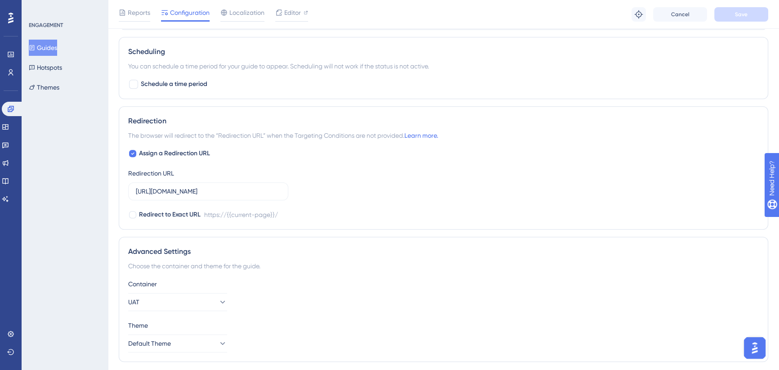
click at [57, 41] on button "Guides" at bounding box center [43, 48] width 28 height 16
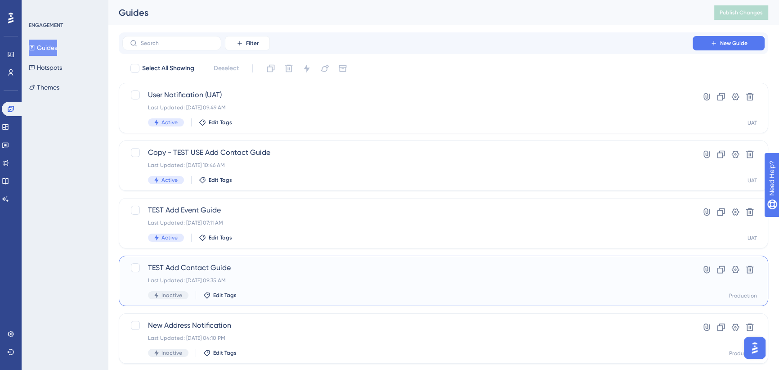
click at [266, 270] on span "TEST Add Contact Guide" at bounding box center [407, 267] width 519 height 11
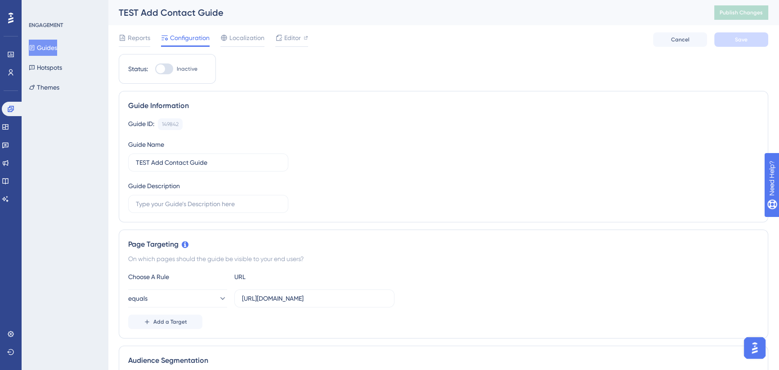
click at [167, 67] on div at bounding box center [164, 68] width 18 height 11
click at [155, 69] on input "Inactive" at bounding box center [155, 69] width 0 height 0
checkbox input "true"
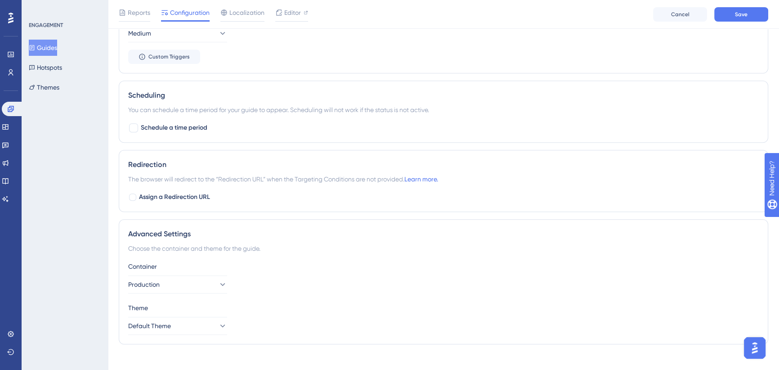
scroll to position [639, 0]
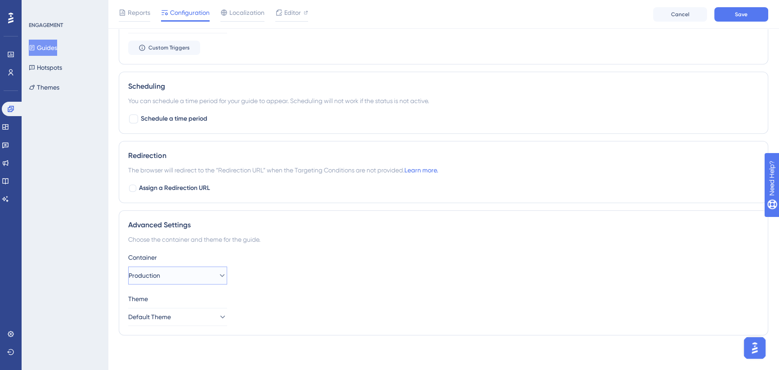
click at [218, 275] on icon at bounding box center [222, 275] width 9 height 9
click at [193, 316] on div "UAT UAT" at bounding box center [177, 321] width 73 height 18
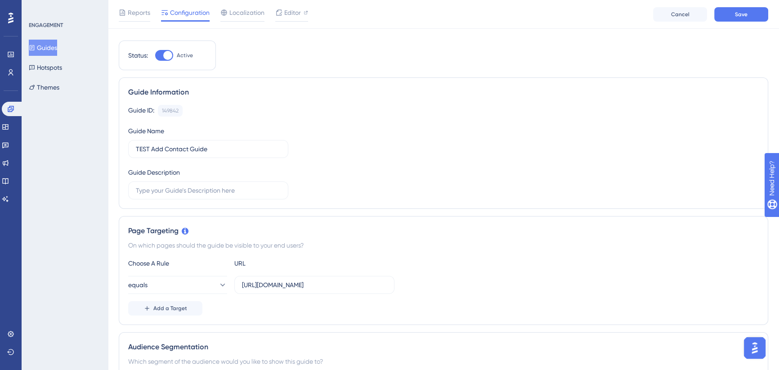
scroll to position [0, 0]
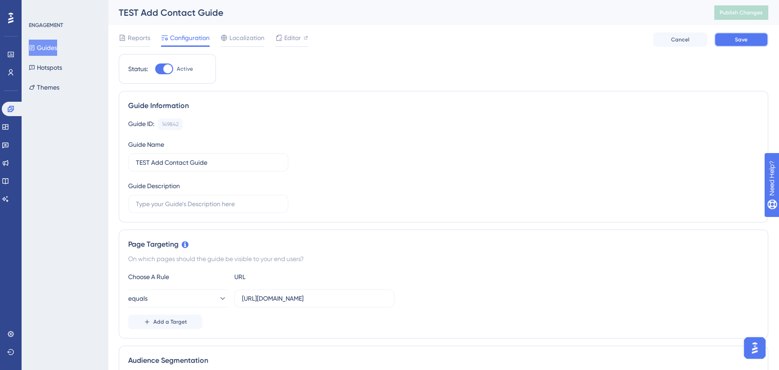
click at [728, 44] on button "Save" at bounding box center [741, 39] width 54 height 14
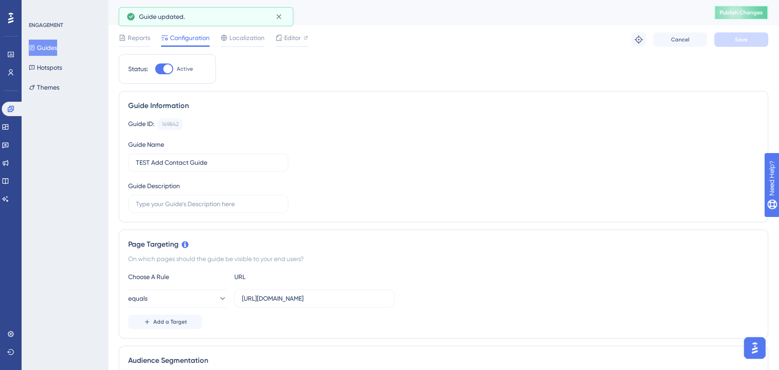
click at [746, 9] on button "Publish Changes" at bounding box center [741, 12] width 54 height 14
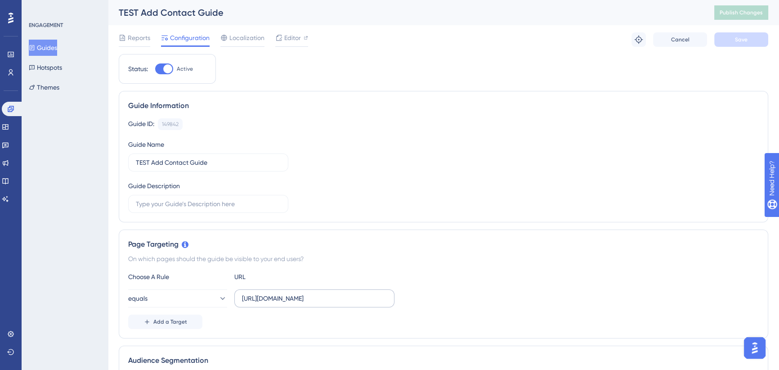
drag, startPoint x: 335, startPoint y: 290, endPoint x: 337, endPoint y: 296, distance: 6.0
click at [335, 290] on label "[URL][DOMAIN_NAME]" at bounding box center [314, 298] width 160 height 18
click at [335, 293] on input "[URL][DOMAIN_NAME]" at bounding box center [314, 298] width 145 height 10
drag, startPoint x: 333, startPoint y: 296, endPoint x: 441, endPoint y: 291, distance: 108.0
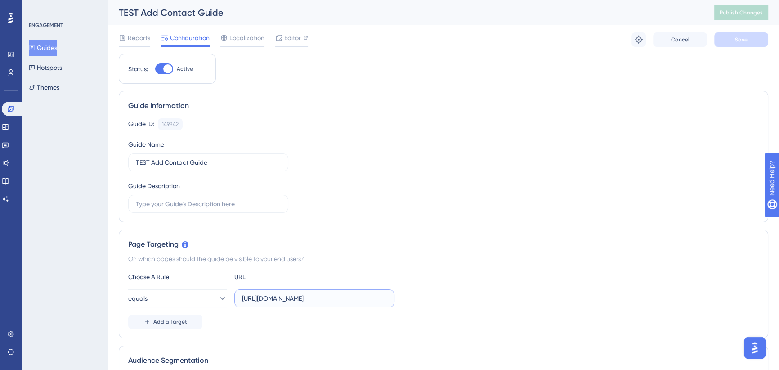
click at [441, 291] on div "equals [URL][DOMAIN_NAME]" at bounding box center [443, 298] width 630 height 18
click at [381, 300] on input "[URL][DOMAIN_NAME]" at bounding box center [314, 298] width 145 height 10
click at [449, 286] on div "Choose A Rule URL equals [URL][DOMAIN_NAME] Add a Target" at bounding box center [443, 300] width 630 height 58
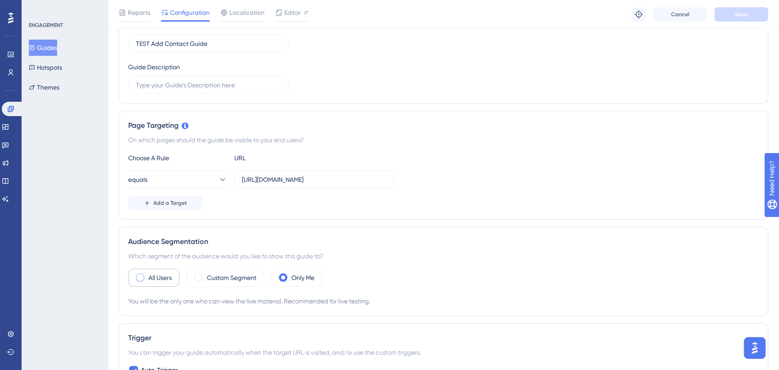
click at [140, 277] on span at bounding box center [140, 277] width 9 height 9
click at [147, 274] on input "radio" at bounding box center [147, 274] width 0 height 0
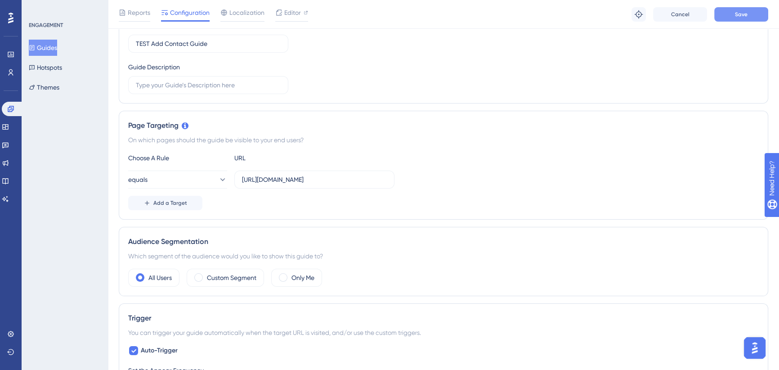
click at [749, 13] on button "Save" at bounding box center [741, 14] width 54 height 14
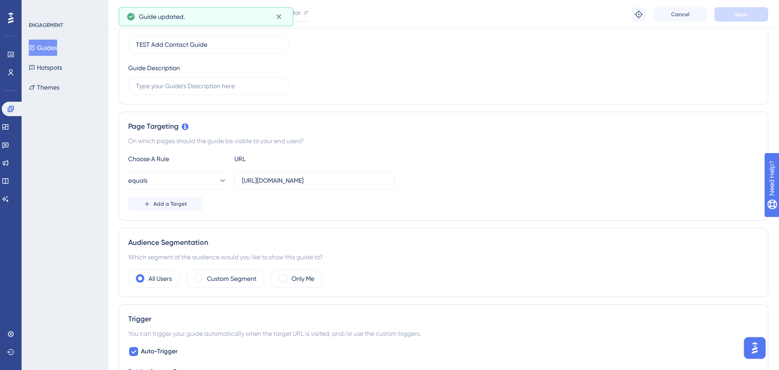
scroll to position [0, 0]
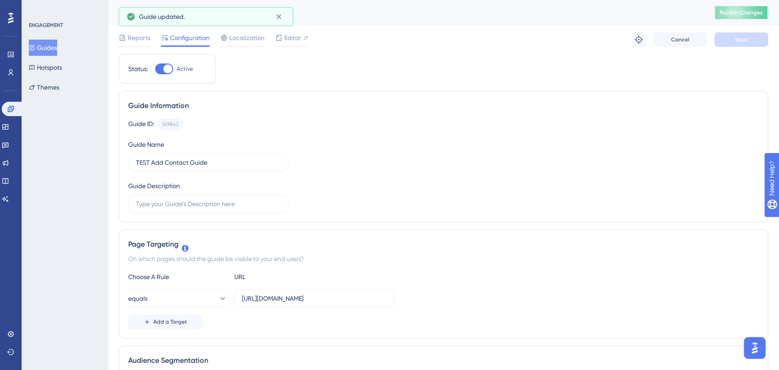
click at [745, 12] on span "Publish Changes" at bounding box center [740, 12] width 43 height 7
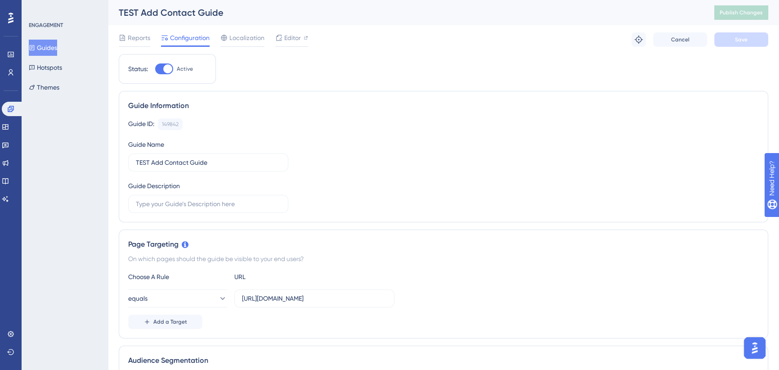
click at [51, 48] on button "Guides" at bounding box center [43, 48] width 28 height 16
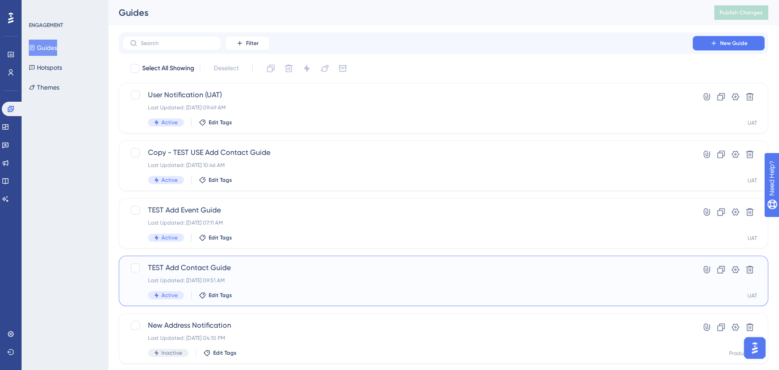
click at [242, 270] on span "TEST Add Contact Guide" at bounding box center [407, 267] width 519 height 11
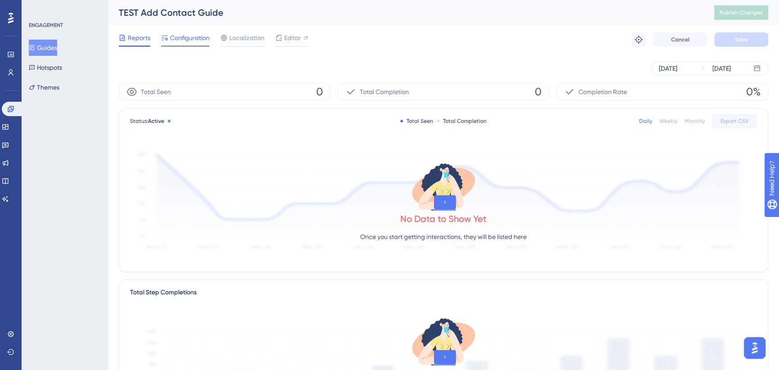
click at [202, 38] on span "Configuration" at bounding box center [190, 37] width 40 height 11
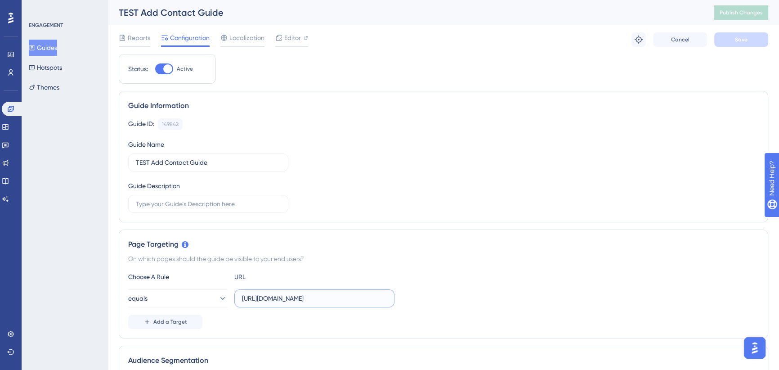
click at [307, 295] on input "[URL][DOMAIN_NAME]" at bounding box center [314, 298] width 145 height 10
drag, startPoint x: 299, startPoint y: 297, endPoint x: 445, endPoint y: 297, distance: 145.7
click at [448, 298] on div "equals [URL][DOMAIN_NAME]" at bounding box center [443, 298] width 630 height 18
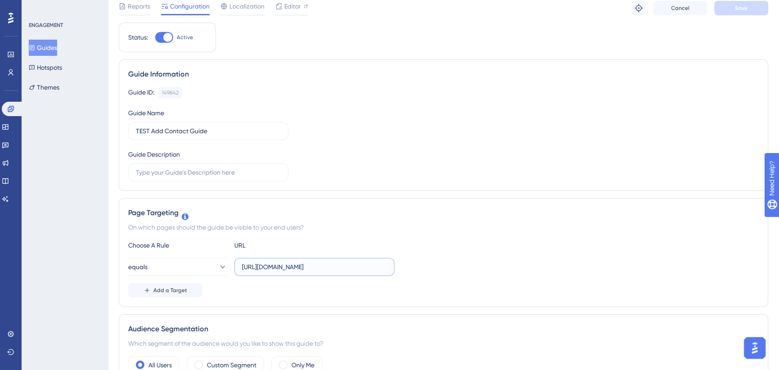
scroll to position [0, 0]
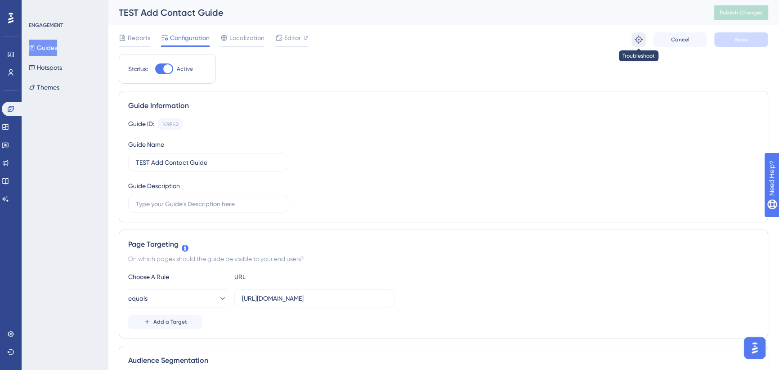
click at [636, 43] on icon at bounding box center [638, 39] width 9 height 9
click at [38, 43] on button "Guides" at bounding box center [43, 48] width 28 height 16
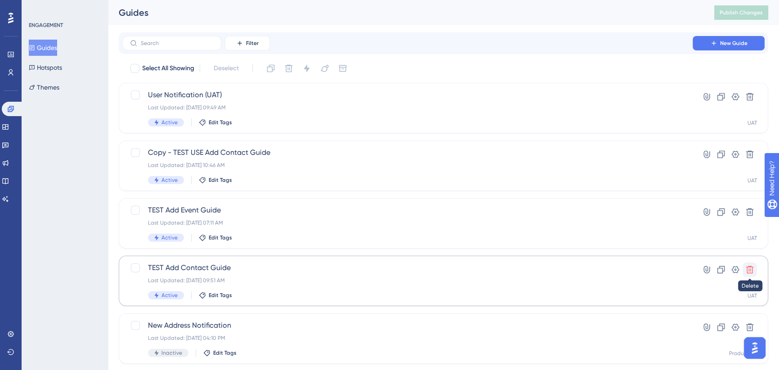
click at [755, 267] on button at bounding box center [749, 269] width 14 height 14
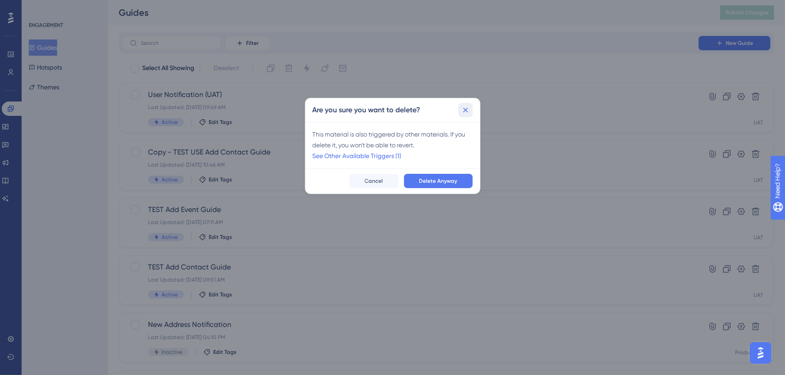
click at [466, 112] on icon at bounding box center [465, 109] width 5 height 5
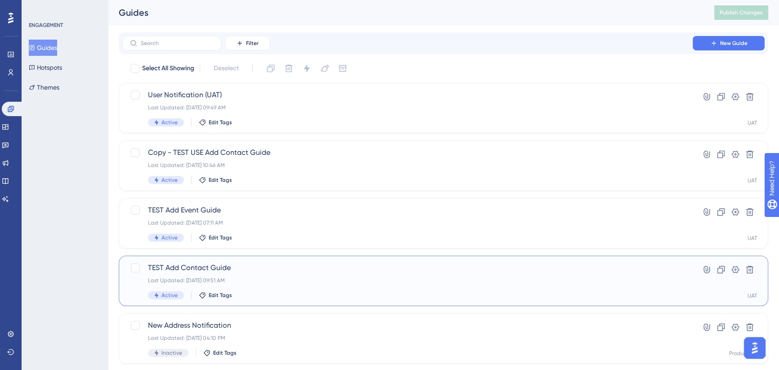
click at [165, 268] on span "TEST Add Contact Guide" at bounding box center [407, 267] width 519 height 11
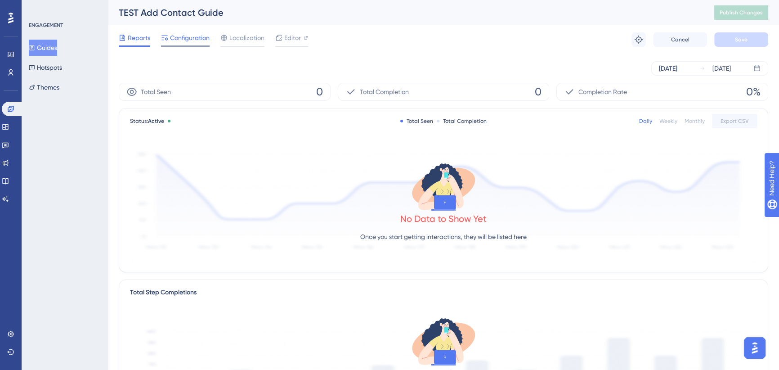
click at [201, 38] on span "Configuration" at bounding box center [190, 37] width 40 height 11
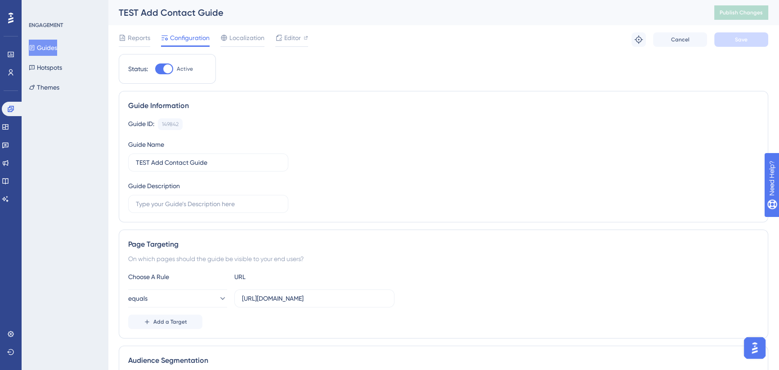
click at [166, 70] on div at bounding box center [167, 68] width 9 height 9
click at [155, 69] on input "Active" at bounding box center [155, 69] width 0 height 0
checkbox input "false"
click at [725, 40] on button "Save" at bounding box center [741, 39] width 54 height 14
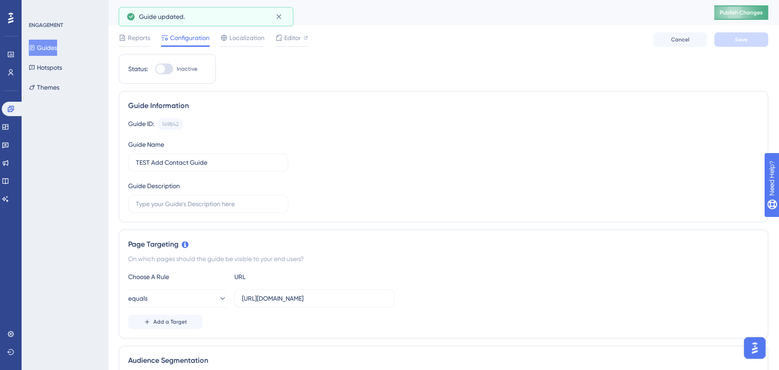
click at [731, 12] on span "Publish Changes" at bounding box center [740, 12] width 43 height 7
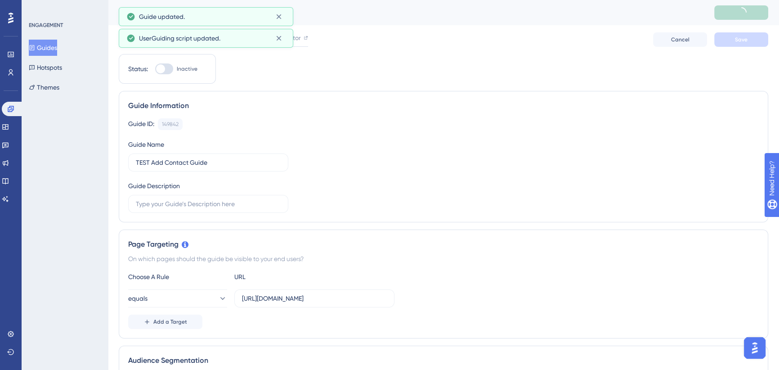
click at [47, 43] on button "Guides" at bounding box center [43, 48] width 28 height 16
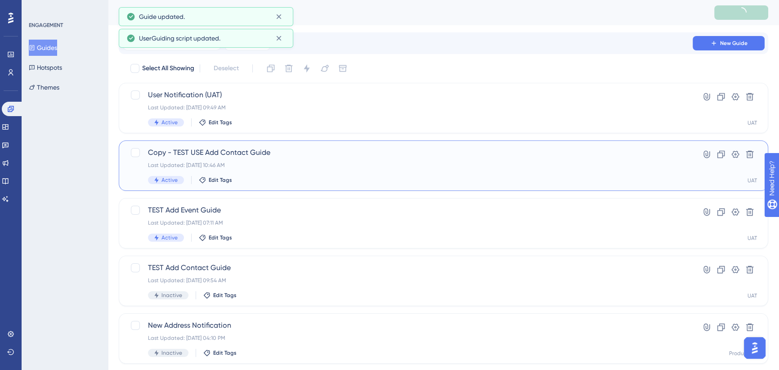
click at [268, 153] on span "Copy - TEST USE Add Contact Guide" at bounding box center [407, 152] width 519 height 11
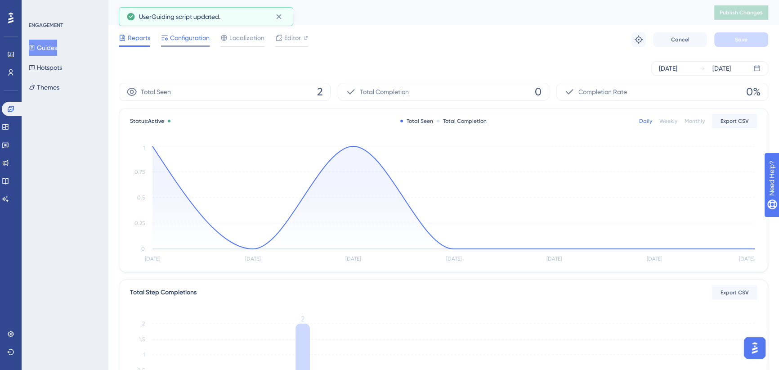
click at [180, 32] on span "Configuration" at bounding box center [190, 37] width 40 height 11
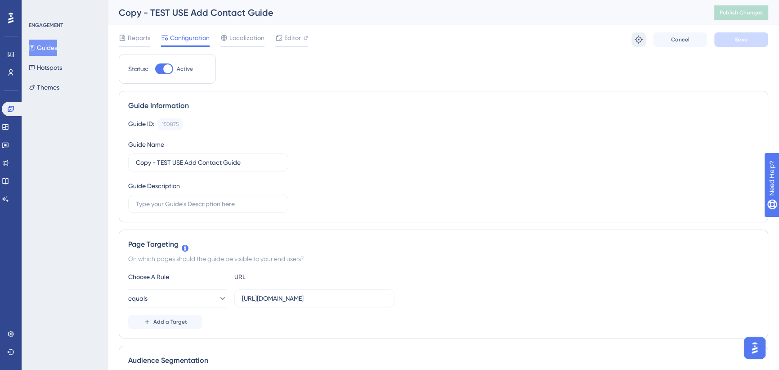
click at [634, 40] on icon at bounding box center [638, 39] width 9 height 9
click at [639, 36] on icon at bounding box center [638, 39] width 9 height 9
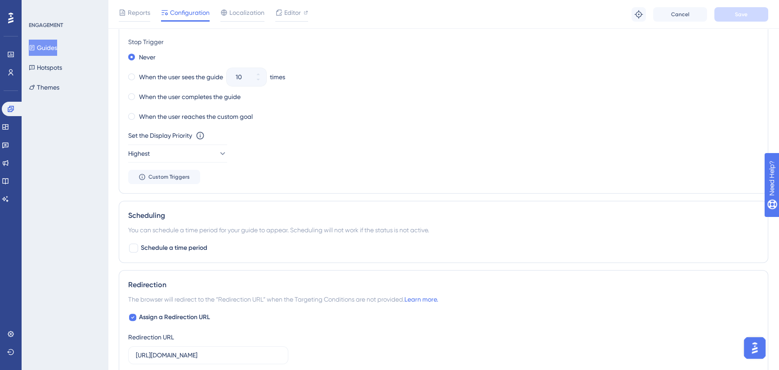
scroll to position [681, 0]
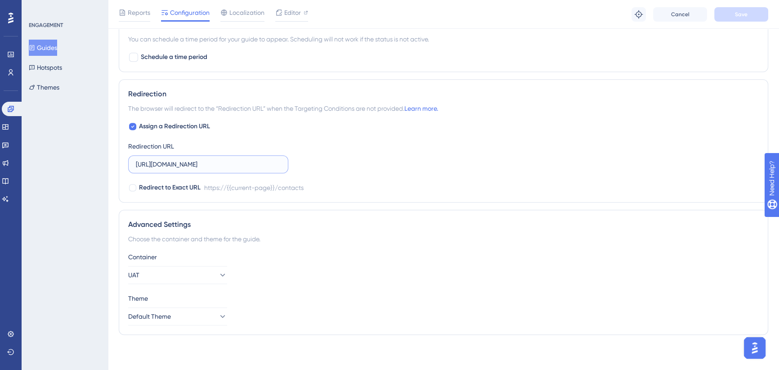
click at [270, 160] on input "[URL][DOMAIN_NAME]" at bounding box center [208, 164] width 145 height 10
drag, startPoint x: 247, startPoint y: 166, endPoint x: 308, endPoint y: 169, distance: 60.7
click at [310, 170] on div "Assign a Redirection URL Redirection URL [URL][DOMAIN_NAME] Redirect to Exact U…" at bounding box center [443, 157] width 630 height 72
click at [315, 158] on div "Assign a Redirection URL Redirection URL [URL][DOMAIN_NAME] Redirect to Exact U…" at bounding box center [443, 157] width 630 height 72
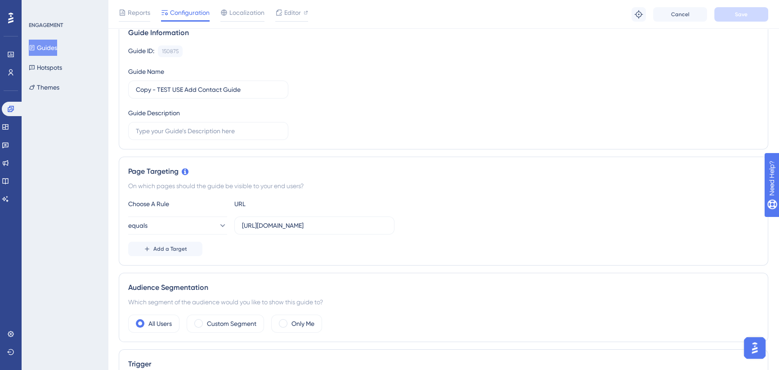
scroll to position [0, 0]
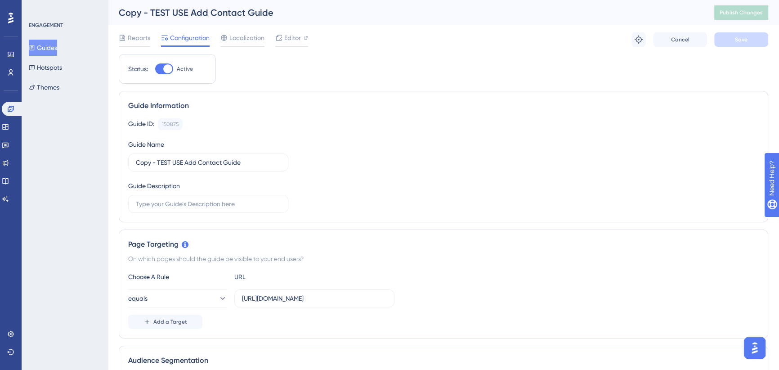
click at [56, 48] on button "Guides" at bounding box center [43, 48] width 28 height 16
